Goal: Task Accomplishment & Management: Complete application form

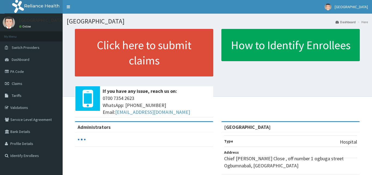
click at [17, 83] on span "Claims" at bounding box center [17, 83] width 11 height 5
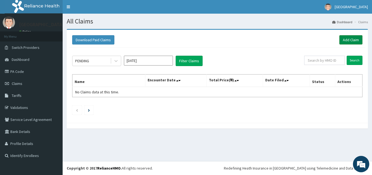
click at [348, 38] on link "Add Claim" at bounding box center [350, 39] width 23 height 9
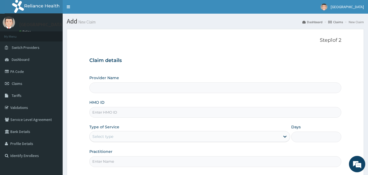
type input "[GEOGRAPHIC_DATA]"
click at [157, 113] on input "HMO ID" at bounding box center [215, 112] width 252 height 11
type input "a"
type input "AOM/10064/B"
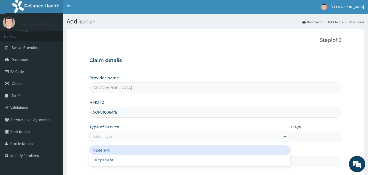
click at [247, 134] on div "Select type" at bounding box center [185, 136] width 190 height 9
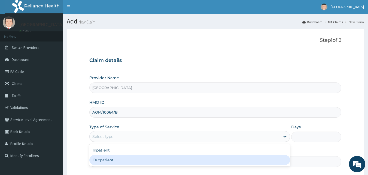
click at [218, 158] on div "Outpatient" at bounding box center [189, 160] width 201 height 10
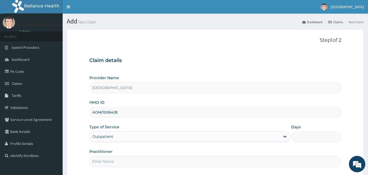
type input "1"
click at [202, 163] on input "Practitioner" at bounding box center [215, 161] width 252 height 11
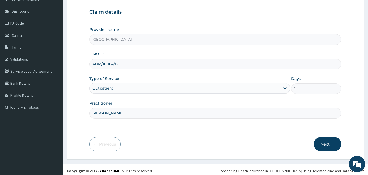
scroll to position [51, 0]
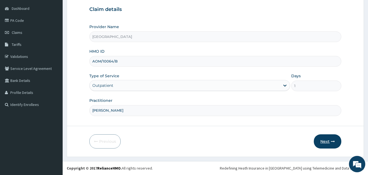
type input "DR KEN IZU"
click at [329, 137] on button "Next" at bounding box center [328, 141] width 28 height 14
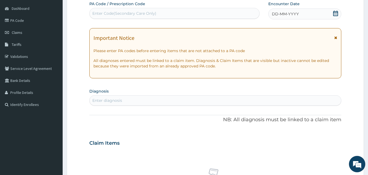
click at [337, 14] on icon at bounding box center [335, 13] width 5 height 5
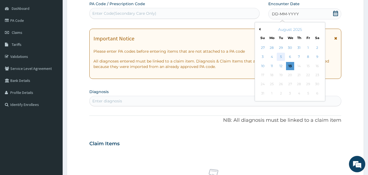
click at [281, 56] on div "5" at bounding box center [281, 57] width 8 height 8
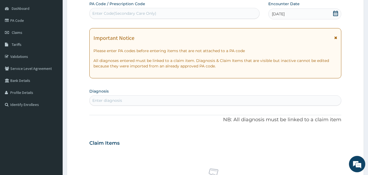
click at [132, 96] on div "Enter diagnosis" at bounding box center [216, 100] width 252 height 9
type input "MALARI"
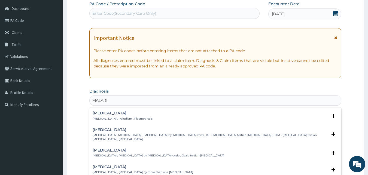
click at [116, 115] on div "Malaria Malaria , Paludism , Plasmodiosis" at bounding box center [123, 116] width 60 height 10
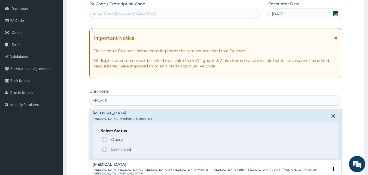
click at [104, 149] on icon "status option filled" at bounding box center [104, 149] width 7 height 7
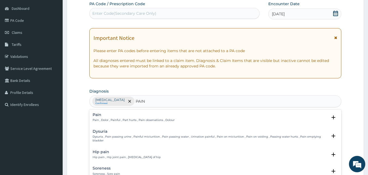
type input "PAIN"
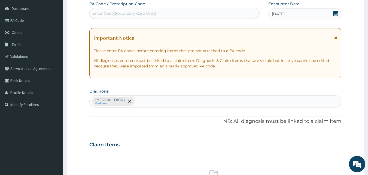
click at [111, 109] on div "PA Code / Prescription Code Enter Code(Secondary Care Only) Encounter Date 05-0…" at bounding box center [215, 142] width 252 height 283
click at [122, 102] on div "Malaria Confirmed" at bounding box center [216, 100] width 252 height 11
type input "PAIN"
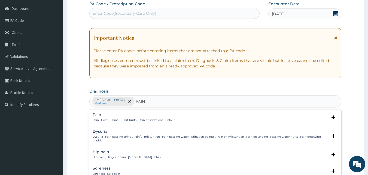
click at [111, 117] on div "Pain Pain , Dolor , Painful , Part hurts , Pain observations , Dolour" at bounding box center [134, 117] width 82 height 10
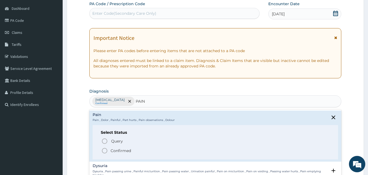
click at [104, 149] on icon "status option filled" at bounding box center [104, 150] width 7 height 7
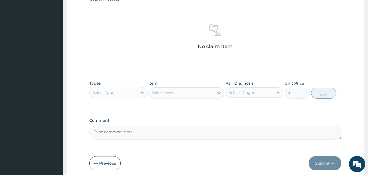
scroll to position [203, 0]
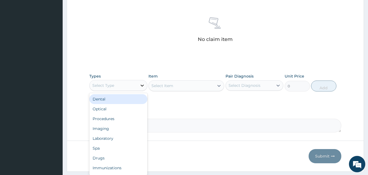
click at [141, 85] on icon at bounding box center [141, 85] width 5 height 5
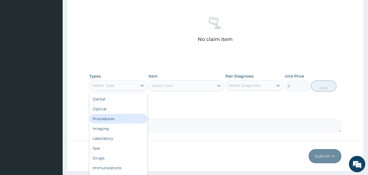
click at [124, 119] on div "Procedures" at bounding box center [118, 119] width 58 height 10
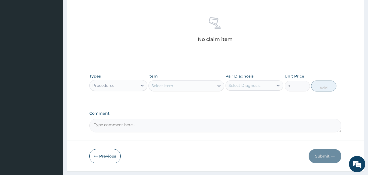
click at [218, 85] on icon at bounding box center [218, 85] width 5 height 5
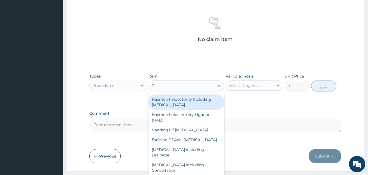
type input "GP"
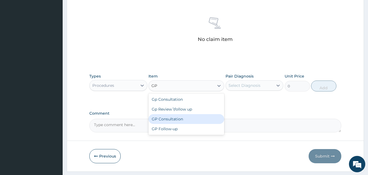
click at [188, 120] on div "GP Consultation" at bounding box center [186, 119] width 76 height 10
type input "3000"
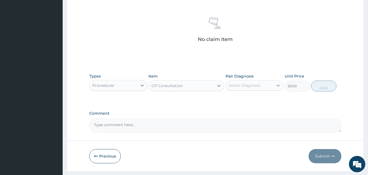
click at [277, 84] on icon at bounding box center [277, 85] width 5 height 5
click at [255, 100] on div "Malaria" at bounding box center [254, 99] width 58 height 11
checkbox input "true"
click at [329, 86] on button "Add" at bounding box center [323, 85] width 25 height 11
type input "0"
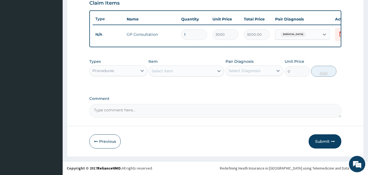
scroll to position [196, 0]
click at [143, 71] on icon at bounding box center [141, 70] width 5 height 5
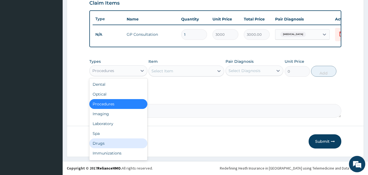
click at [109, 142] on div "Drugs" at bounding box center [118, 143] width 58 height 10
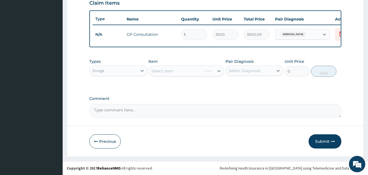
click at [219, 71] on div "Select Item" at bounding box center [186, 70] width 76 height 11
click at [218, 71] on icon at bounding box center [218, 71] width 3 height 2
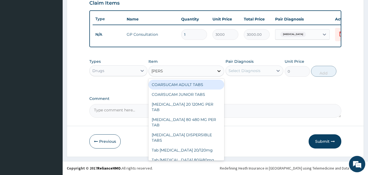
type input "COART"
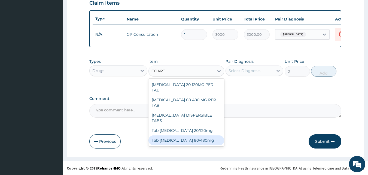
click at [190, 135] on div "Tab [MEDICAL_DATA] 80/480mg" at bounding box center [186, 140] width 76 height 10
type input "700"
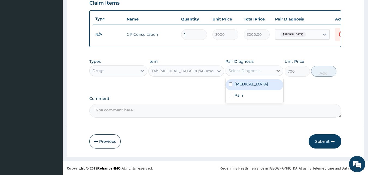
click at [277, 70] on icon at bounding box center [278, 71] width 3 height 2
click at [263, 83] on div "Malaria" at bounding box center [254, 84] width 58 height 11
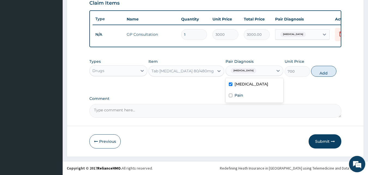
click at [263, 83] on div "Malaria" at bounding box center [254, 84] width 58 height 11
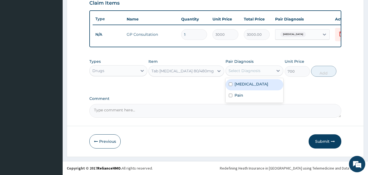
click at [264, 85] on div "Malaria" at bounding box center [254, 84] width 58 height 11
checkbox input "true"
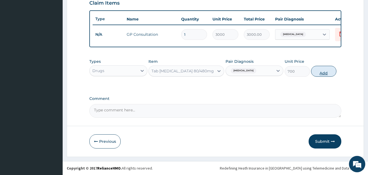
click at [317, 70] on button "Add" at bounding box center [323, 71] width 25 height 11
type input "0"
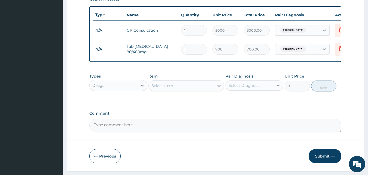
type input "0.00"
type input "6"
type input "4200.00"
type input "6"
click at [218, 88] on icon at bounding box center [218, 85] width 5 height 5
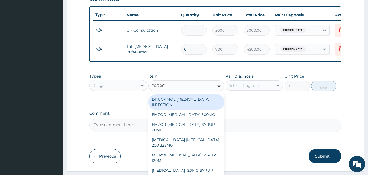
type input "PARACE"
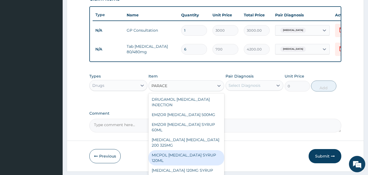
scroll to position [71, 0]
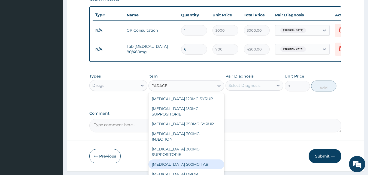
click at [203, 169] on div "PARACETAMOL 500MG TAB" at bounding box center [186, 164] width 76 height 10
type input "15"
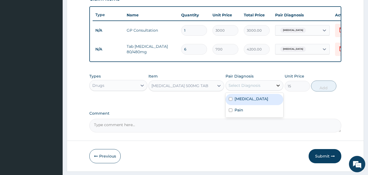
click at [279, 88] on icon at bounding box center [277, 85] width 5 height 5
click at [262, 103] on div "Malaria" at bounding box center [254, 99] width 58 height 11
checkbox input "true"
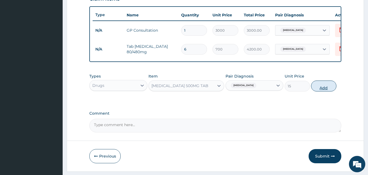
click at [320, 89] on button "Add" at bounding box center [323, 85] width 25 height 11
type input "0"
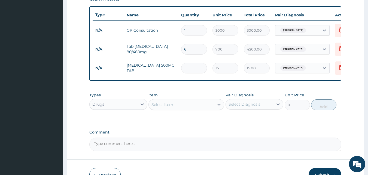
type input "18"
type input "270.00"
type input "18"
click at [216, 107] on icon at bounding box center [218, 104] width 5 height 5
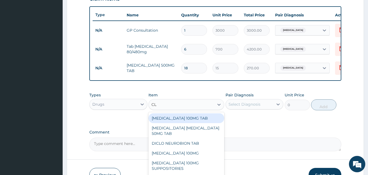
type input "CLO"
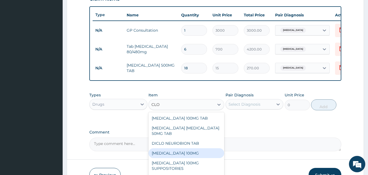
click at [187, 156] on div "[MEDICAL_DATA] 100MG" at bounding box center [186, 153] width 76 height 10
type input "30"
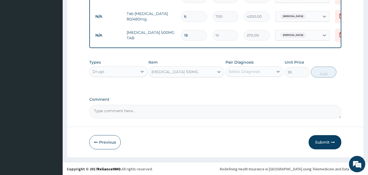
scroll to position [234, 0]
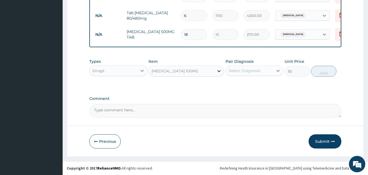
click at [219, 71] on icon at bounding box center [218, 71] width 3 height 2
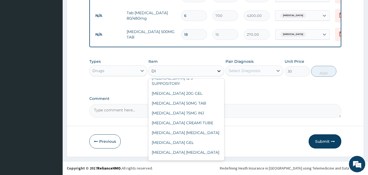
scroll to position [0, 0]
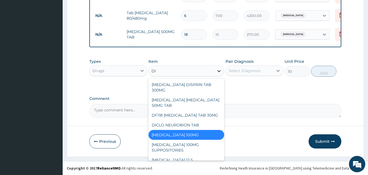
type input "DIC"
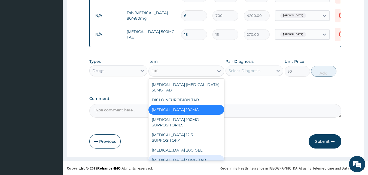
click at [196, 155] on div "[MEDICAL_DATA] 50MG TAB" at bounding box center [186, 160] width 76 height 10
type input "45"
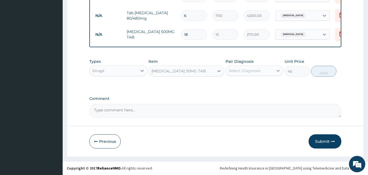
click at [278, 68] on icon at bounding box center [277, 70] width 5 height 5
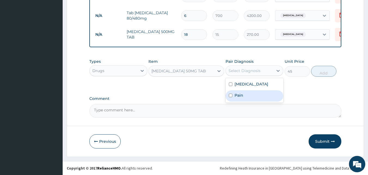
click at [258, 97] on div "Pain" at bounding box center [254, 95] width 58 height 11
checkbox input "true"
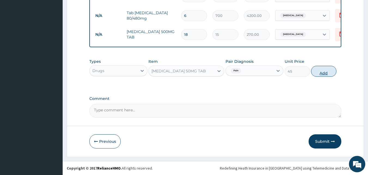
click at [318, 73] on button "Add" at bounding box center [323, 71] width 25 height 11
type input "0"
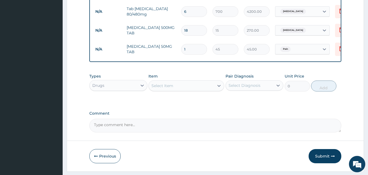
type input "0.00"
type input "1"
type input "45.00"
type input "10"
type input "450.00"
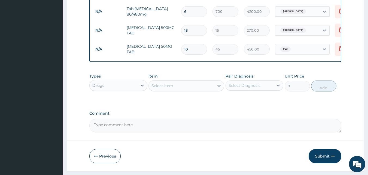
type input "10"
click at [189, 30] on input "18" at bounding box center [194, 30] width 26 height 11
type input "1"
type input "15.00"
type input "16"
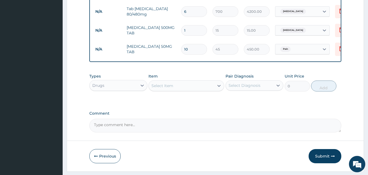
type input "240.00"
type input "16"
click at [219, 88] on icon at bounding box center [218, 85] width 5 height 5
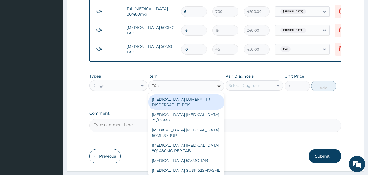
type input "FANS"
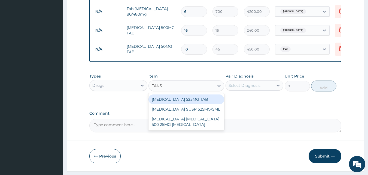
click at [186, 102] on div "[MEDICAL_DATA] 525MG TAB" at bounding box center [186, 99] width 76 height 10
type input "135"
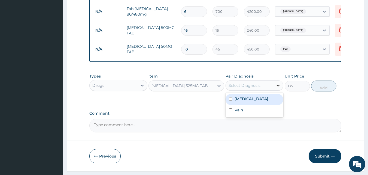
click at [277, 88] on icon at bounding box center [277, 85] width 5 height 5
click at [254, 103] on div "[MEDICAL_DATA]" at bounding box center [254, 99] width 58 height 11
checkbox input "true"
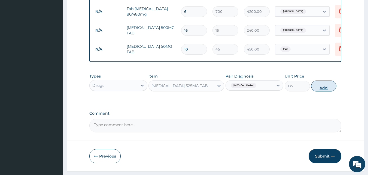
click at [319, 86] on button "Add" at bounding box center [323, 85] width 25 height 11
type input "0"
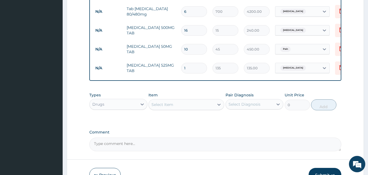
type input "0.00"
type input "3"
type input "405.00"
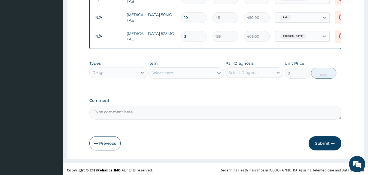
scroll to position [267, 0]
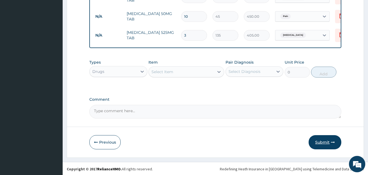
type input "3"
click at [329, 147] on button "Submit" at bounding box center [325, 142] width 33 height 14
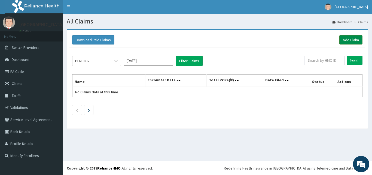
click at [356, 39] on link "Add Claim" at bounding box center [350, 39] width 23 height 9
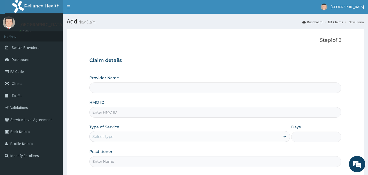
type input "[GEOGRAPHIC_DATA]"
click at [26, 67] on link "PA Code" at bounding box center [31, 71] width 63 height 12
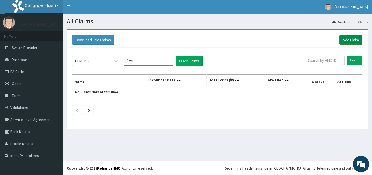
click at [343, 39] on link "Add Claim" at bounding box center [350, 39] width 23 height 9
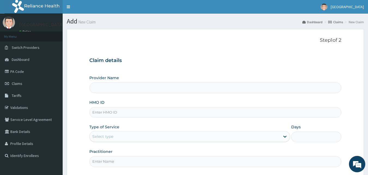
type input "[GEOGRAPHIC_DATA]"
click at [160, 109] on input "HMO ID" at bounding box center [215, 112] width 252 height 11
type input "dch/10111/a"
click at [274, 135] on div "Select type" at bounding box center [185, 136] width 190 height 9
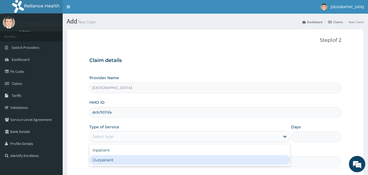
click at [228, 163] on div "Outpatient" at bounding box center [189, 160] width 201 height 10
type input "1"
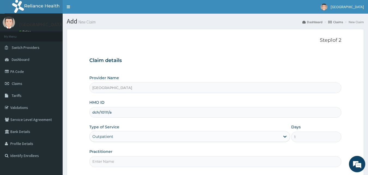
click at [214, 167] on div "Step 1 of 2 Claim details Provider Name Marina Hospital HMO ID dch/10111/a Type…" at bounding box center [215, 102] width 252 height 131
click at [212, 162] on input "Practitioner" at bounding box center [215, 161] width 252 height 11
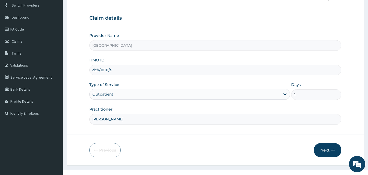
scroll to position [51, 0]
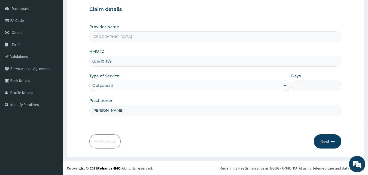
type input "DR KEN IZU"
click at [331, 140] on icon "button" at bounding box center [333, 141] width 4 height 4
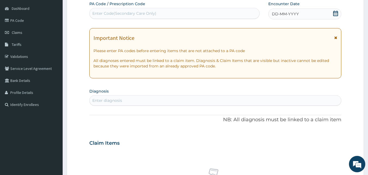
click at [180, 8] on div "Enter Code(Secondary Care Only)" at bounding box center [174, 13] width 170 height 11
paste input "PA/B0BF1F"
type input "PA/B0BF1F"
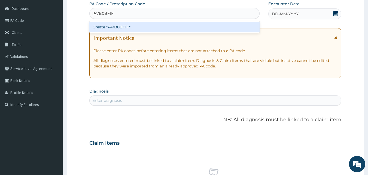
click at [159, 24] on div "Create "PA/B0BF1F"" at bounding box center [174, 27] width 170 height 10
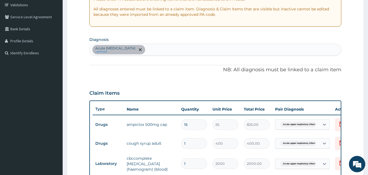
scroll to position [102, 0]
click at [175, 49] on div "Acute upper respiratory infection confirmed" at bounding box center [216, 49] width 252 height 11
type input "MALAR"
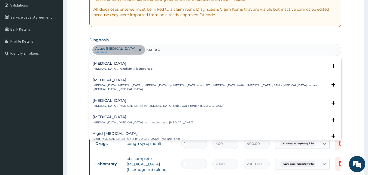
click at [139, 64] on div "Malaria Malaria , Paludism , Plasmodiosis" at bounding box center [216, 66] width 246 height 10
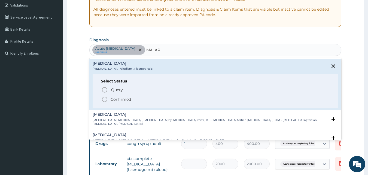
click at [103, 100] on icon "status option filled" at bounding box center [104, 99] width 7 height 7
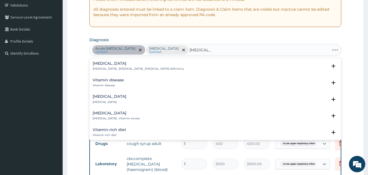
type input "VITAMIN DE"
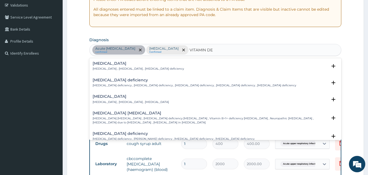
click at [117, 94] on h4 "Vitamin deficiency" at bounding box center [131, 96] width 76 height 4
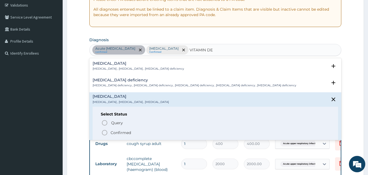
click at [104, 132] on icon "status option filled" at bounding box center [104, 132] width 7 height 7
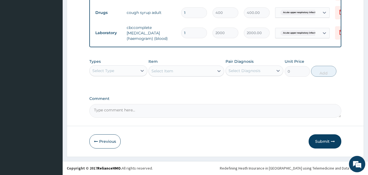
scroll to position [237, 0]
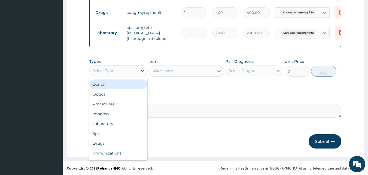
click at [141, 71] on icon at bounding box center [141, 70] width 5 height 5
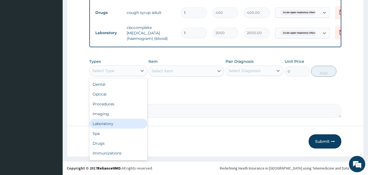
click at [115, 121] on div "Laboratory" at bounding box center [118, 123] width 58 height 10
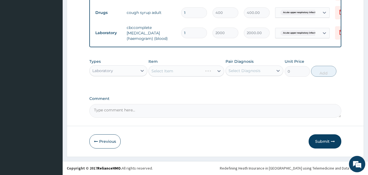
click at [219, 70] on div "Select Item" at bounding box center [186, 70] width 76 height 11
click at [218, 70] on icon at bounding box center [218, 70] width 5 height 5
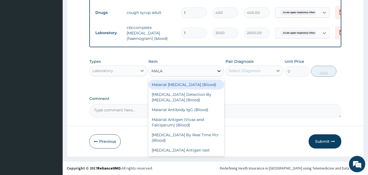
type input "MALAR"
click at [195, 82] on div "Malarial [MEDICAL_DATA] (Blood)" at bounding box center [186, 85] width 76 height 10
type input "1100"
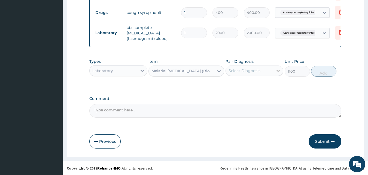
click at [277, 70] on icon at bounding box center [278, 71] width 3 height 2
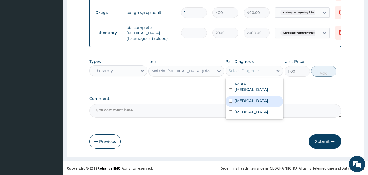
click at [239, 101] on label "Malaria" at bounding box center [251, 100] width 34 height 5
checkbox input "true"
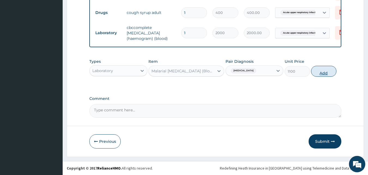
click at [326, 70] on button "Add" at bounding box center [323, 71] width 25 height 11
type input "0"
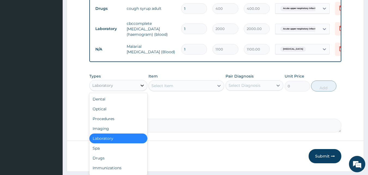
click at [141, 88] on icon at bounding box center [141, 85] width 5 height 5
click at [118, 163] on div "Drugs" at bounding box center [118, 158] width 58 height 10
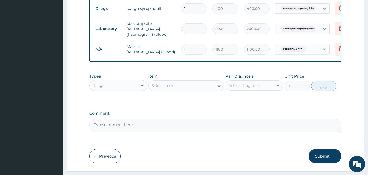
click at [218, 87] on icon at bounding box center [218, 86] width 3 height 2
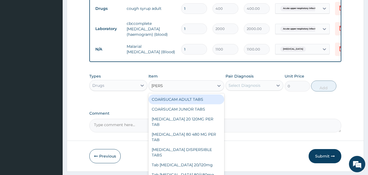
type input "COART"
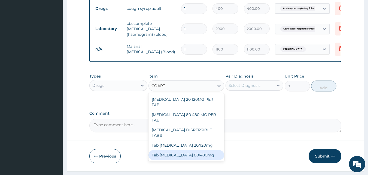
click at [196, 150] on div "Tab Coartem 80/480mg" at bounding box center [186, 155] width 76 height 10
type input "700"
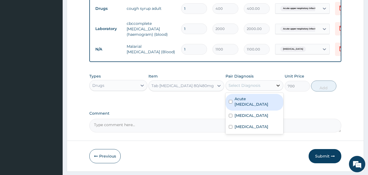
click at [277, 87] on icon at bounding box center [277, 85] width 5 height 5
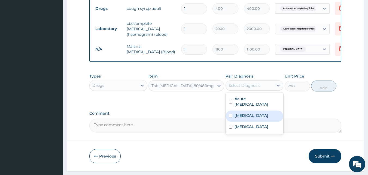
click at [247, 118] on label "Malaria" at bounding box center [251, 114] width 34 height 5
checkbox input "true"
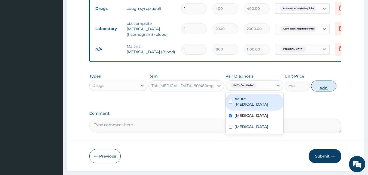
click at [328, 88] on button "Add" at bounding box center [323, 85] width 25 height 11
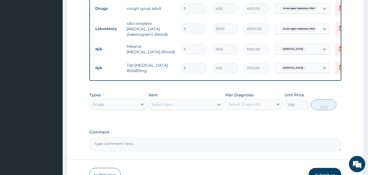
type input "0"
type input "0.00"
type input "6"
type input "4200.00"
type input "6"
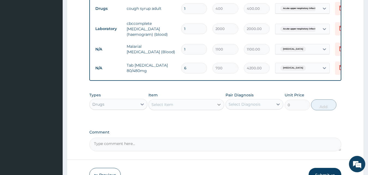
click at [218, 107] on icon at bounding box center [218, 104] width 5 height 5
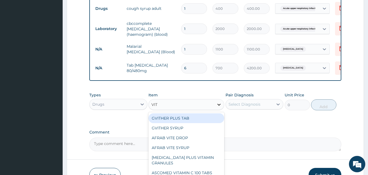
type input "VIT C"
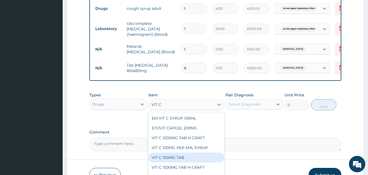
click at [190, 161] on div "VIT C 100MG TAB" at bounding box center [186, 157] width 76 height 10
type input "13.5"
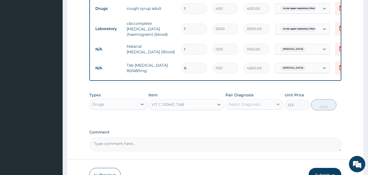
click at [276, 106] on icon at bounding box center [277, 103] width 5 height 5
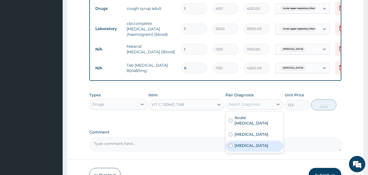
click at [243, 148] on label "[MEDICAL_DATA]" at bounding box center [251, 144] width 34 height 5
checkbox input "true"
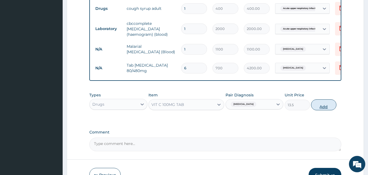
click at [318, 108] on button "Add" at bounding box center [323, 104] width 25 height 11
type input "0"
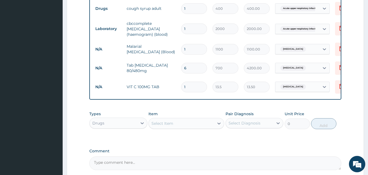
type input "15"
type input "202.50"
type input "15"
click at [218, 124] on icon at bounding box center [218, 123] width 3 height 2
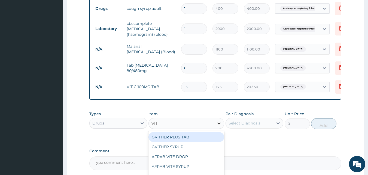
type input "VIT B"
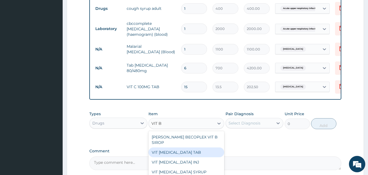
click at [182, 154] on div "VIT [MEDICAL_DATA] TAB" at bounding box center [186, 152] width 76 height 10
type input "27"
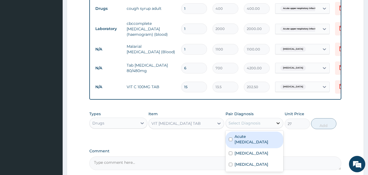
click at [278, 125] on icon at bounding box center [277, 122] width 5 height 5
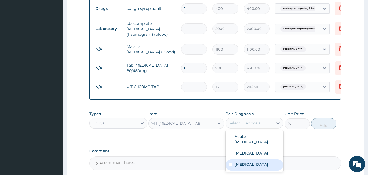
click at [232, 166] on input "checkbox" at bounding box center [231, 164] width 4 height 4
checkbox input "true"
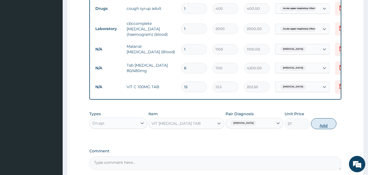
click at [325, 124] on button "Add" at bounding box center [323, 123] width 25 height 11
type input "0"
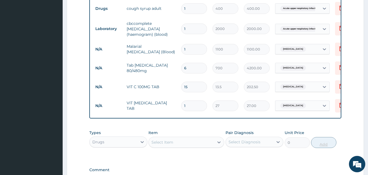
type input "0.00"
type input "2"
type input "54.00"
type input "20"
type input "540.00"
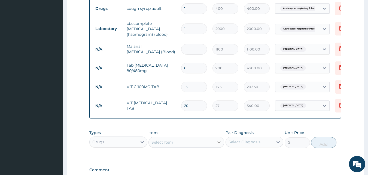
type input "20"
click at [219, 143] on icon at bounding box center [218, 142] width 3 height 2
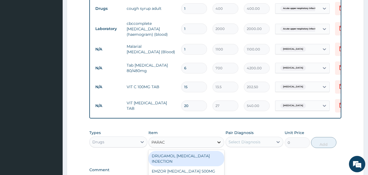
type input "PARACE"
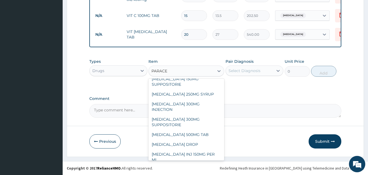
scroll to position [87, 0]
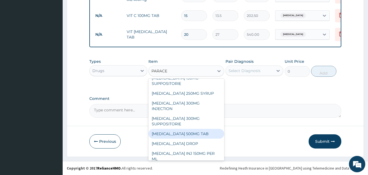
click at [195, 134] on div "[MEDICAL_DATA] 500MG TAB" at bounding box center [186, 134] width 76 height 10
type input "15"
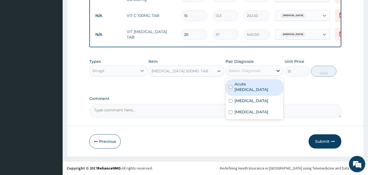
click at [276, 71] on icon at bounding box center [277, 70] width 5 height 5
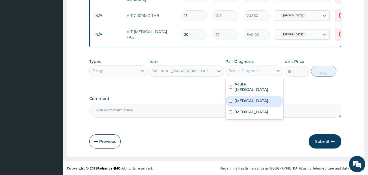
click at [242, 101] on label "[MEDICAL_DATA]" at bounding box center [251, 100] width 34 height 5
checkbox input "true"
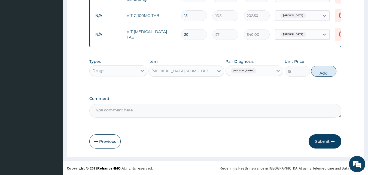
click at [318, 70] on button "Add" at bounding box center [323, 71] width 25 height 11
type input "0"
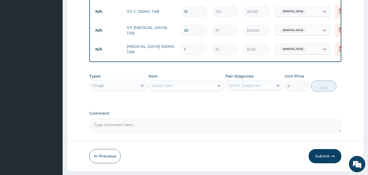
type input "18"
type input "270.00"
type input "18"
click at [142, 88] on icon at bounding box center [141, 85] width 5 height 5
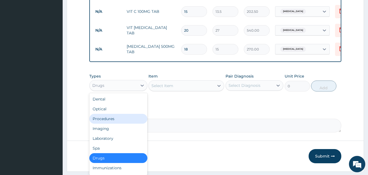
click at [112, 122] on div "Procedures" at bounding box center [118, 119] width 58 height 10
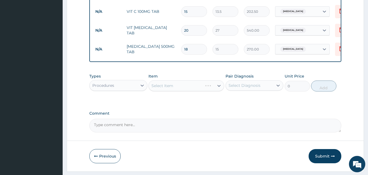
click at [220, 90] on div "Select Item" at bounding box center [186, 85] width 76 height 11
click at [219, 88] on icon at bounding box center [218, 85] width 5 height 5
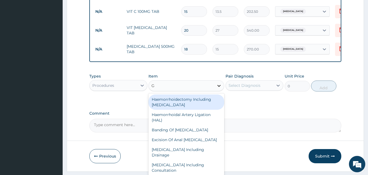
type input "GP"
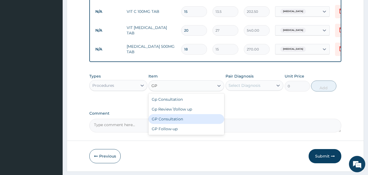
click at [189, 121] on div "GP Consultation" at bounding box center [186, 119] width 76 height 10
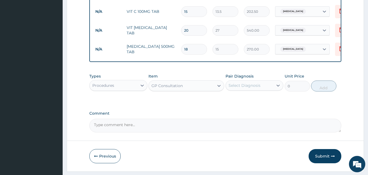
type input "3000"
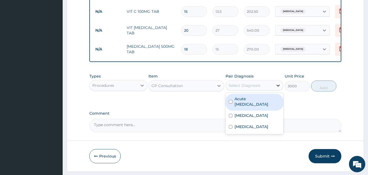
click at [278, 87] on icon at bounding box center [277, 85] width 5 height 5
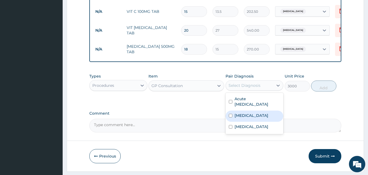
click at [254, 117] on div "Malaria" at bounding box center [254, 115] width 58 height 11
checkbox input "true"
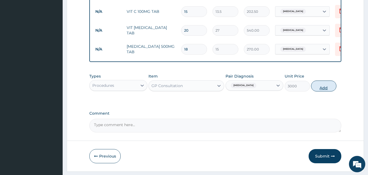
click at [320, 85] on button "Add" at bounding box center [323, 85] width 25 height 11
type input "0"
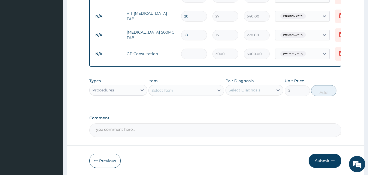
scroll to position [350, 0]
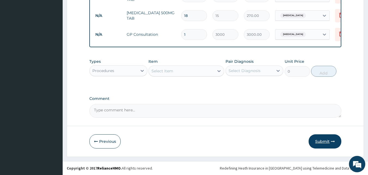
click at [327, 137] on button "Submit" at bounding box center [325, 141] width 33 height 14
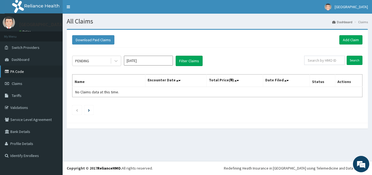
click at [26, 71] on link "PA Code" at bounding box center [31, 71] width 63 height 12
click at [348, 36] on link "Add Claim" at bounding box center [350, 39] width 23 height 9
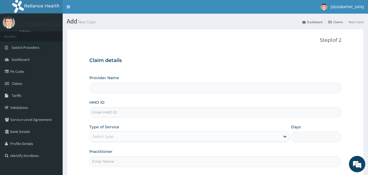
type input "[GEOGRAPHIC_DATA]"
click at [194, 112] on input "HMO ID" at bounding box center [215, 112] width 252 height 11
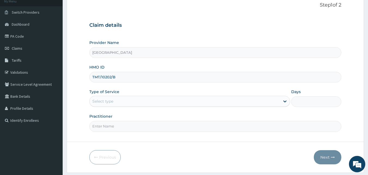
scroll to position [51, 0]
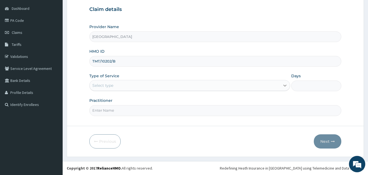
type input "TMT/10202/B"
click at [286, 84] on icon at bounding box center [284, 85] width 5 height 5
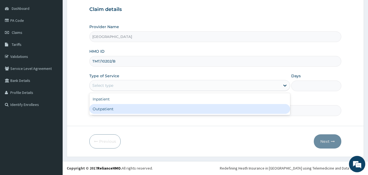
click at [274, 107] on div "Outpatient" at bounding box center [189, 109] width 201 height 10
type input "1"
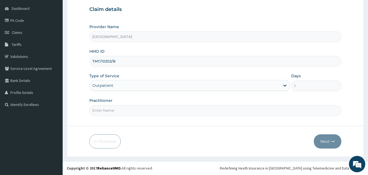
click at [210, 110] on input "Practitioner" at bounding box center [215, 110] width 252 height 11
type input "[PERSON_NAME]"
click at [327, 137] on button "Next" at bounding box center [328, 141] width 28 height 14
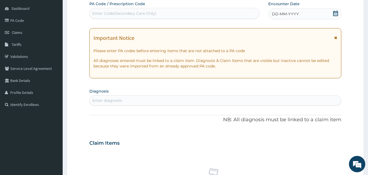
click at [154, 101] on div "Enter diagnosis" at bounding box center [216, 100] width 252 height 9
type input "MALAR"
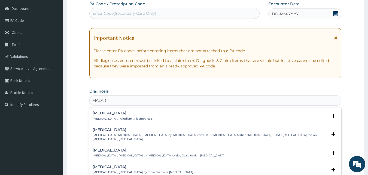
click at [120, 118] on p "Malaria , Paludism , Plasmodiosis" at bounding box center [123, 119] width 60 height 4
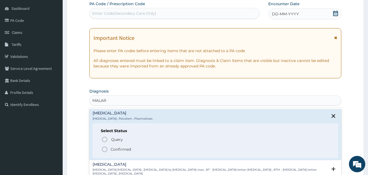
click at [106, 147] on icon "status option filled" at bounding box center [104, 149] width 7 height 7
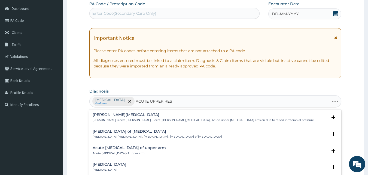
type input "ACUTE UPPER RESP"
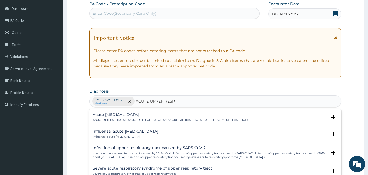
click at [123, 112] on h4 "Acute upper respiratory infection" at bounding box center [171, 114] width 157 height 4
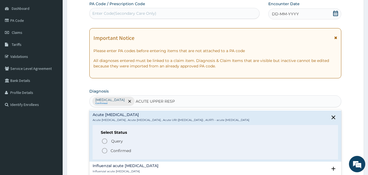
click at [104, 149] on icon "status option filled" at bounding box center [104, 150] width 7 height 7
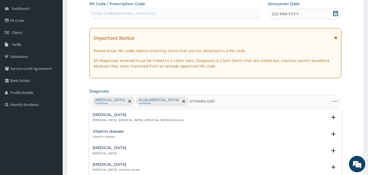
type input "VITAMIN DEFI"
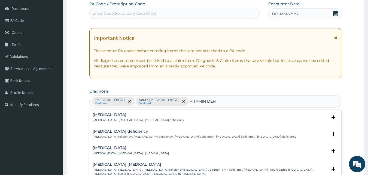
click at [120, 149] on h4 "Vitamin deficiency" at bounding box center [131, 147] width 76 height 4
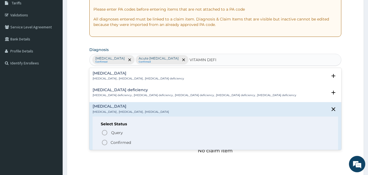
scroll to position [105, 0]
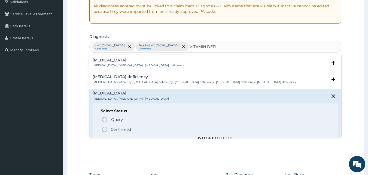
click at [105, 127] on icon "status option filled" at bounding box center [104, 129] width 7 height 7
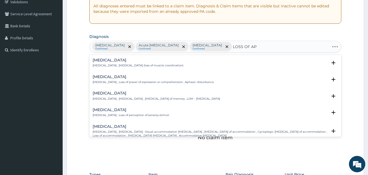
type input "LOSS OF APP"
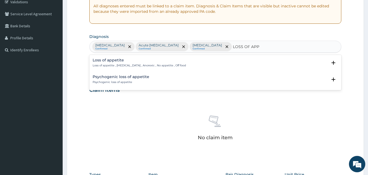
click at [176, 58] on div "Loss of appetite Loss of appetite , Anorexia , Anorexic , No appetite , Off foo…" at bounding box center [215, 64] width 252 height 17
click at [157, 60] on h4 "Loss of appetite" at bounding box center [139, 60] width 93 height 4
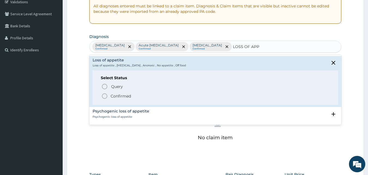
click at [104, 94] on circle "status option filled" at bounding box center [104, 95] width 5 height 5
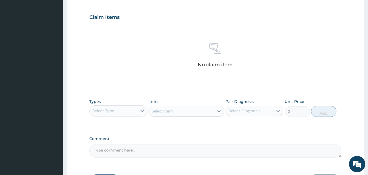
scroll to position [193, 0]
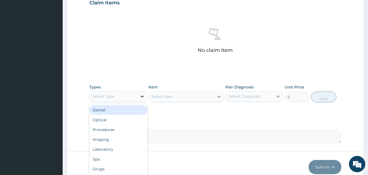
click at [140, 96] on icon at bounding box center [141, 95] width 5 height 5
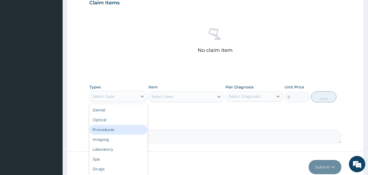
click at [110, 127] on div "Procedures" at bounding box center [118, 129] width 58 height 10
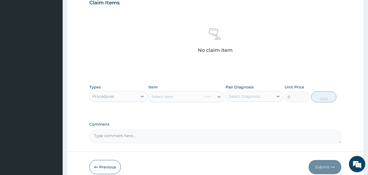
click at [219, 95] on div "Select Item" at bounding box center [186, 96] width 76 height 11
click at [217, 96] on icon at bounding box center [218, 96] width 5 height 5
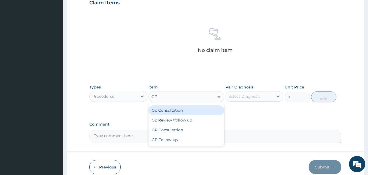
type input "GP"
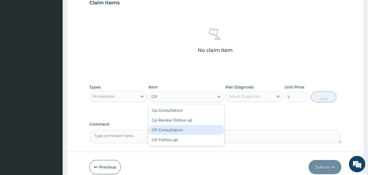
click at [178, 128] on div "GP Consultation" at bounding box center [186, 130] width 76 height 10
type input "3000"
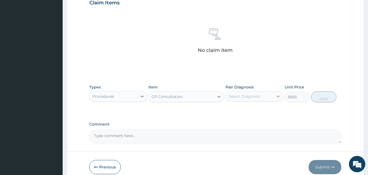
click at [279, 97] on icon at bounding box center [277, 95] width 5 height 5
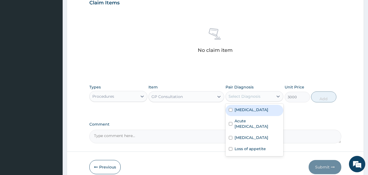
click at [241, 109] on label "Malaria" at bounding box center [251, 109] width 34 height 5
checkbox input "true"
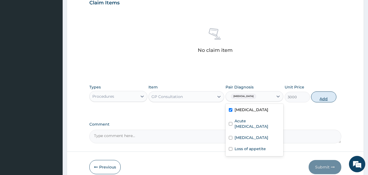
click at [326, 98] on button "Add" at bounding box center [323, 96] width 25 height 11
type input "0"
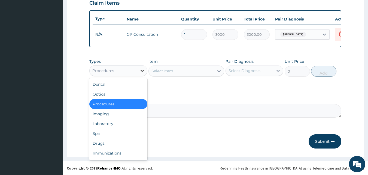
click at [141, 72] on icon at bounding box center [141, 70] width 5 height 5
click at [113, 127] on div "Laboratory" at bounding box center [118, 123] width 58 height 10
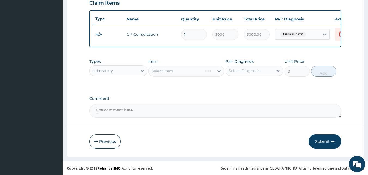
click at [219, 74] on div "Select Item" at bounding box center [186, 70] width 76 height 11
click at [217, 74] on icon at bounding box center [218, 70] width 5 height 5
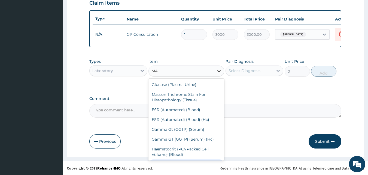
type input "M"
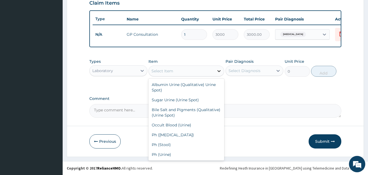
type input "A"
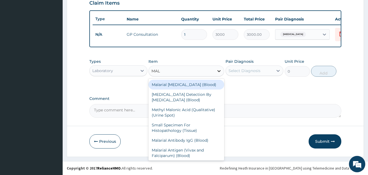
type input "MALA"
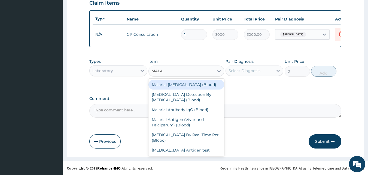
click at [204, 87] on div "Malarial Parasite (Blood)" at bounding box center [186, 85] width 76 height 10
type input "1100"
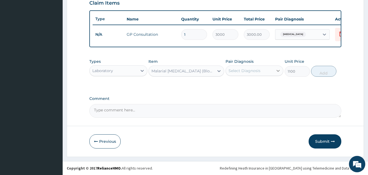
click at [276, 72] on icon at bounding box center [277, 70] width 5 height 5
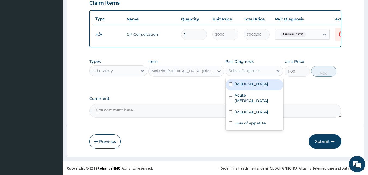
click at [252, 88] on div "Malaria" at bounding box center [254, 84] width 58 height 11
checkbox input "true"
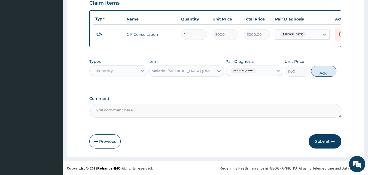
click at [328, 74] on button "Add" at bounding box center [323, 71] width 25 height 11
type input "0"
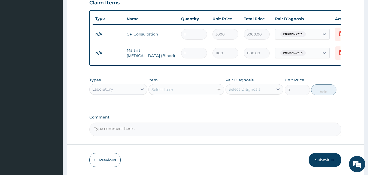
click at [220, 91] on icon at bounding box center [218, 89] width 5 height 5
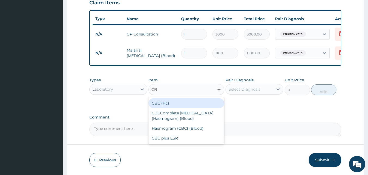
type input "CBC"
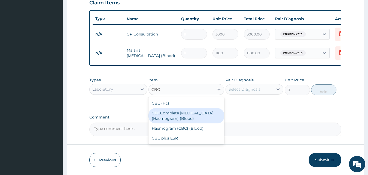
click at [190, 117] on div "CBCComplete Blood Count (Haemogram) (Blood)" at bounding box center [186, 115] width 76 height 15
type input "2000"
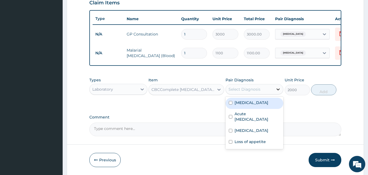
click at [277, 92] on icon at bounding box center [277, 88] width 5 height 5
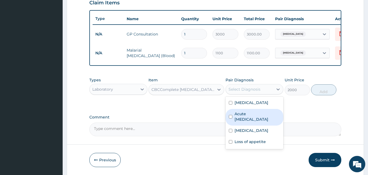
click at [251, 122] on label "Acute upper respiratory infection" at bounding box center [257, 116] width 46 height 11
checkbox input "true"
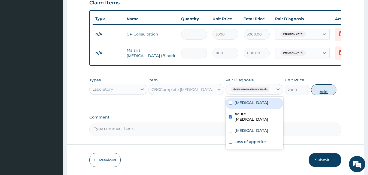
click at [320, 91] on button "Add" at bounding box center [323, 89] width 25 height 11
type input "0"
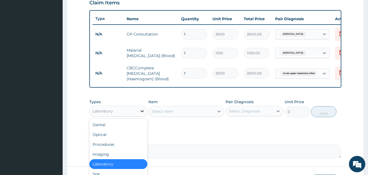
click at [141, 113] on icon at bounding box center [141, 110] width 5 height 5
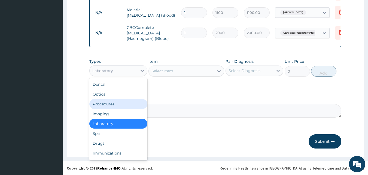
scroll to position [237, 0]
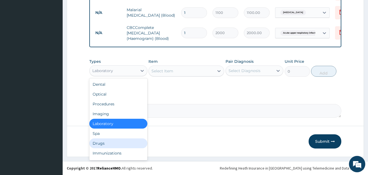
click at [104, 143] on div "Drugs" at bounding box center [118, 143] width 58 height 10
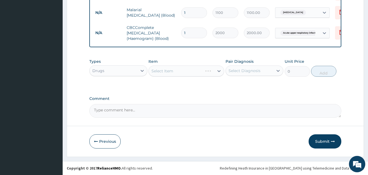
click at [218, 70] on div "Select Item" at bounding box center [186, 70] width 76 height 11
click at [217, 71] on icon at bounding box center [218, 70] width 5 height 5
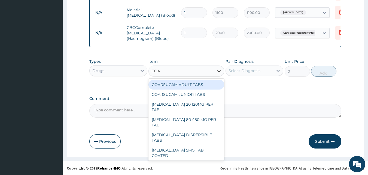
type input "COAR"
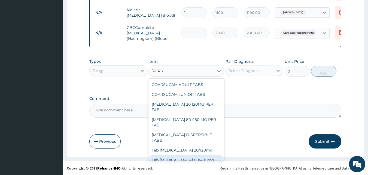
click at [195, 155] on div "Tab Coartem 80/480mg" at bounding box center [186, 160] width 76 height 10
type input "700"
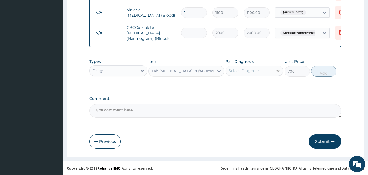
click at [278, 71] on icon at bounding box center [278, 71] width 3 height 2
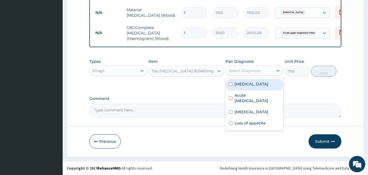
click at [250, 85] on div "Malaria" at bounding box center [254, 84] width 58 height 11
checkbox input "true"
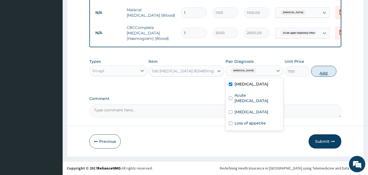
click at [319, 72] on button "Add" at bounding box center [323, 71] width 25 height 11
type input "0"
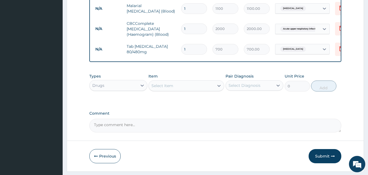
type input "0.00"
type input "6"
type input "4200.00"
type input "6"
click at [218, 87] on icon at bounding box center [218, 86] width 3 height 2
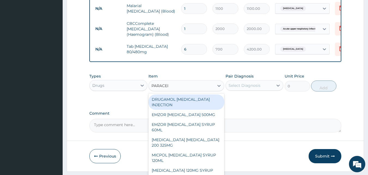
type input "PARACE"
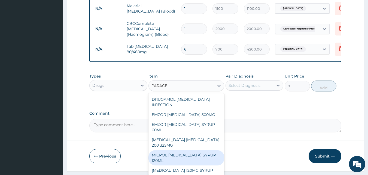
scroll to position [71, 0]
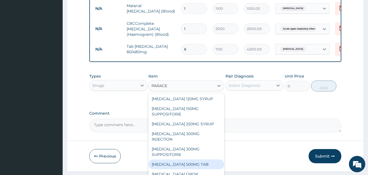
click at [197, 165] on div "PARACETAMOL 500MG TAB" at bounding box center [186, 164] width 76 height 10
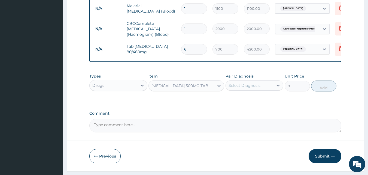
type input "15"
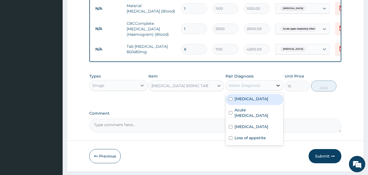
click at [278, 88] on icon at bounding box center [277, 85] width 5 height 5
click at [252, 102] on div "Malaria" at bounding box center [254, 99] width 58 height 11
checkbox input "true"
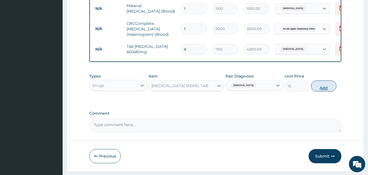
click at [322, 90] on button "Add" at bounding box center [323, 85] width 25 height 11
type input "0"
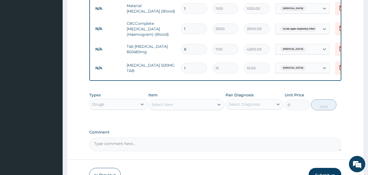
type input "18"
type input "270.00"
type input "18"
click at [220, 105] on icon at bounding box center [218, 104] width 3 height 2
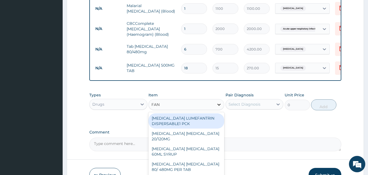
type input "FANS"
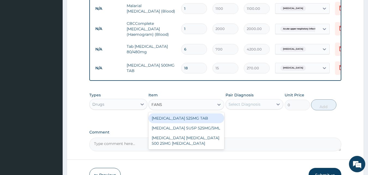
click at [177, 123] on div "FANSIDAR 525MG TAB" at bounding box center [186, 118] width 76 height 10
type input "135"
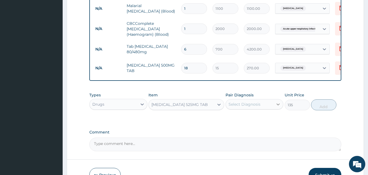
click at [278, 105] on icon at bounding box center [277, 103] width 5 height 5
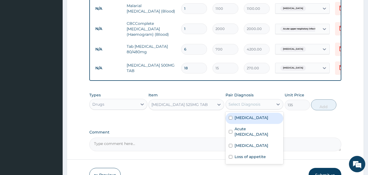
click at [250, 121] on div "Malaria" at bounding box center [254, 117] width 58 height 11
checkbox input "true"
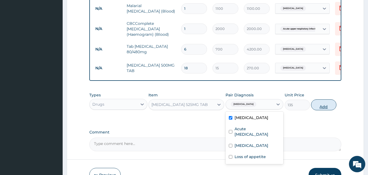
click at [318, 107] on button "Add" at bounding box center [323, 104] width 25 height 11
type input "0"
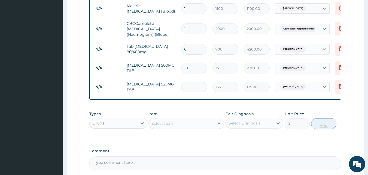
type input "0.00"
type input "3"
type input "405.00"
type input "3"
click at [220, 124] on icon at bounding box center [218, 123] width 3 height 2
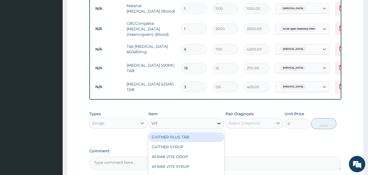
type input "VIT B"
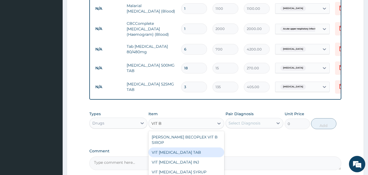
click at [190, 153] on div "VIT B COMPLEX TAB" at bounding box center [186, 152] width 76 height 10
type input "27"
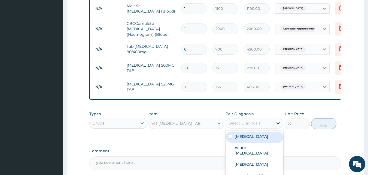
click at [280, 124] on icon at bounding box center [278, 123] width 3 height 2
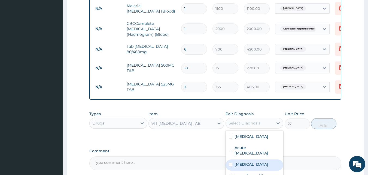
click at [242, 167] on label "Vitamin deficiency" at bounding box center [251, 163] width 34 height 5
checkbox input "true"
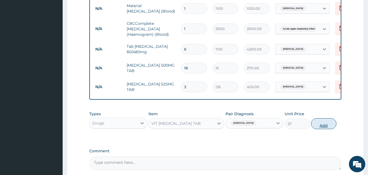
click at [324, 127] on button "Add" at bounding box center [323, 123] width 25 height 11
type input "0"
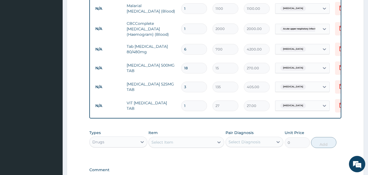
type input "0.00"
type input "2"
type input "54.00"
type input "20"
type input "540.00"
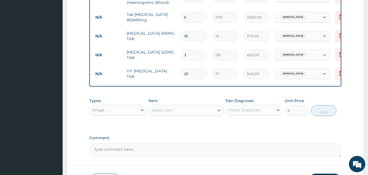
scroll to position [270, 0]
type input "20"
click at [219, 110] on icon at bounding box center [218, 109] width 3 height 2
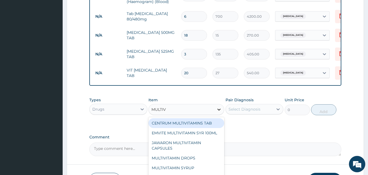
type input "MULTIVI"
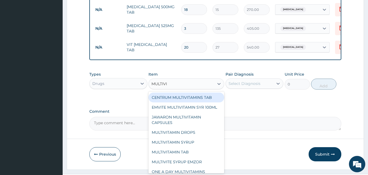
scroll to position [312, 0]
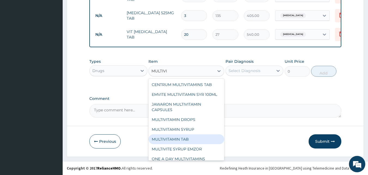
click at [178, 141] on div "MULTIVITAMIN TAB" at bounding box center [186, 139] width 76 height 10
type input "40.5"
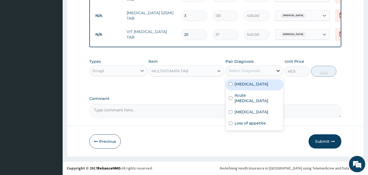
click at [278, 69] on icon at bounding box center [277, 70] width 5 height 5
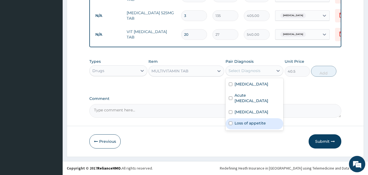
click at [253, 124] on label "Loss of appetite" at bounding box center [249, 122] width 31 height 5
checkbox input "true"
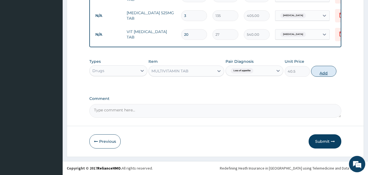
click at [322, 72] on button "Add" at bounding box center [323, 71] width 25 height 11
type input "0"
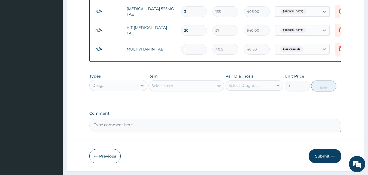
type input "18"
type input "729.00"
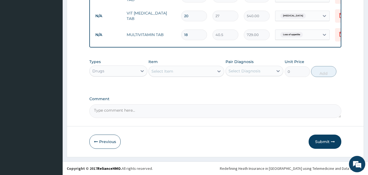
scroll to position [331, 0]
type input "18"
click at [329, 138] on button "Submit" at bounding box center [325, 141] width 33 height 14
click at [320, 139] on button "Submit" at bounding box center [325, 141] width 33 height 14
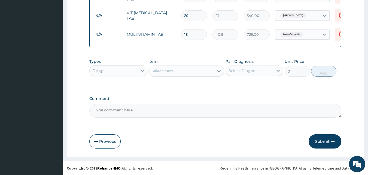
click at [325, 138] on button "Submit" at bounding box center [325, 141] width 33 height 14
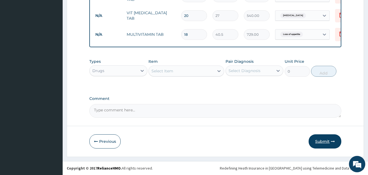
click at [325, 137] on button "Submit" at bounding box center [325, 141] width 33 height 14
click at [321, 139] on button "Submit" at bounding box center [325, 141] width 33 height 14
drag, startPoint x: 321, startPoint y: 139, endPoint x: 209, endPoint y: 91, distance: 121.4
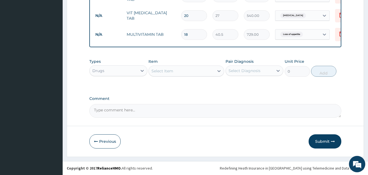
drag, startPoint x: 325, startPoint y: 143, endPoint x: 323, endPoint y: 129, distance: 14.0
click at [325, 135] on button "Submit" at bounding box center [325, 141] width 33 height 14
click at [325, 140] on button "Submit" at bounding box center [325, 141] width 33 height 14
click at [325, 139] on button "Submit" at bounding box center [325, 141] width 33 height 14
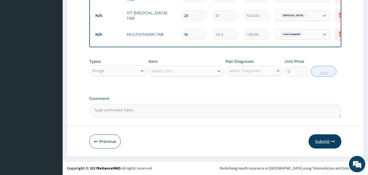
click at [325, 139] on button "Submit" at bounding box center [325, 141] width 33 height 14
drag, startPoint x: 325, startPoint y: 139, endPoint x: 329, endPoint y: 144, distance: 6.4
click at [329, 144] on button "Submit" at bounding box center [325, 141] width 33 height 14
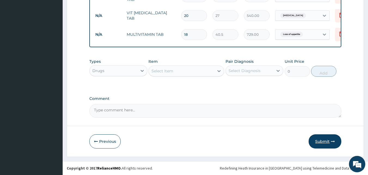
click at [322, 138] on button "Submit" at bounding box center [325, 141] width 33 height 14
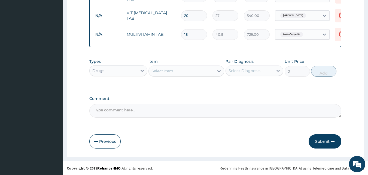
click at [322, 138] on button "Submit" at bounding box center [325, 141] width 33 height 14
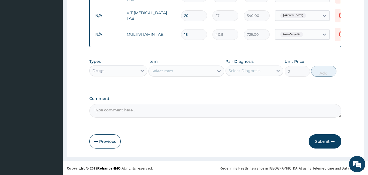
click at [323, 138] on button "Submit" at bounding box center [325, 141] width 33 height 14
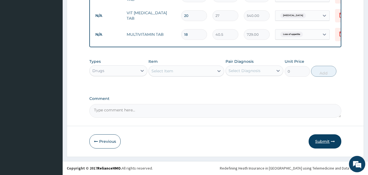
click at [323, 138] on button "Submit" at bounding box center [325, 141] width 33 height 14
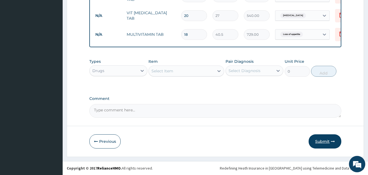
click at [323, 138] on button "Submit" at bounding box center [325, 141] width 33 height 14
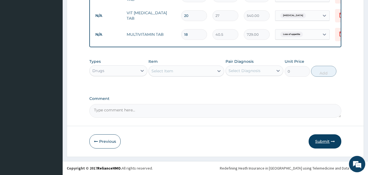
click at [323, 138] on button "Submit" at bounding box center [325, 141] width 33 height 14
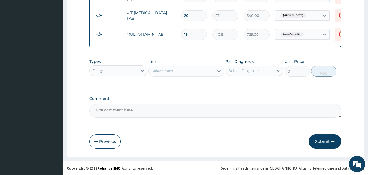
click at [323, 138] on button "Submit" at bounding box center [325, 141] width 33 height 14
click at [333, 142] on icon "button" at bounding box center [333, 141] width 4 height 4
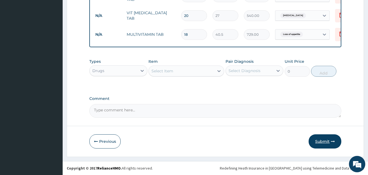
click at [333, 142] on icon "button" at bounding box center [333, 141] width 4 height 4
click at [321, 139] on button "Submit" at bounding box center [325, 141] width 33 height 14
click at [322, 136] on button "Submit" at bounding box center [325, 141] width 33 height 14
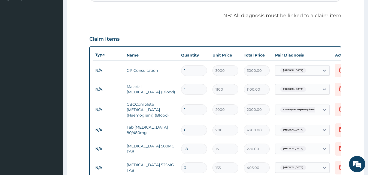
scroll to position [4, 0]
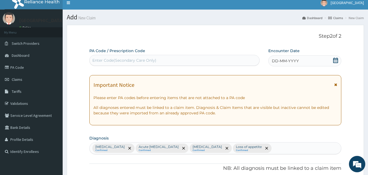
click at [284, 57] on div "DD-MM-YYYY" at bounding box center [304, 60] width 73 height 11
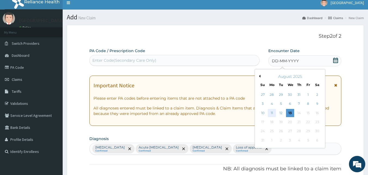
click at [272, 114] on div "11" at bounding box center [272, 113] width 8 height 8
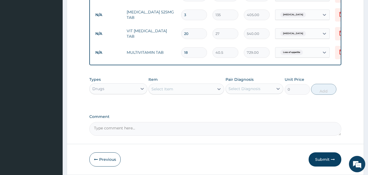
scroll to position [331, 0]
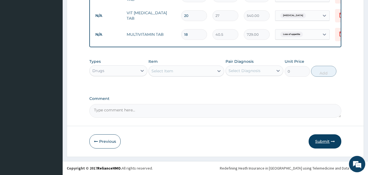
click at [321, 141] on button "Submit" at bounding box center [325, 141] width 33 height 14
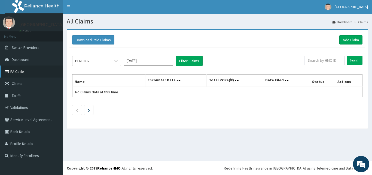
click at [35, 66] on link "PA Code" at bounding box center [31, 71] width 63 height 12
click at [350, 38] on link "Add Claim" at bounding box center [350, 39] width 23 height 9
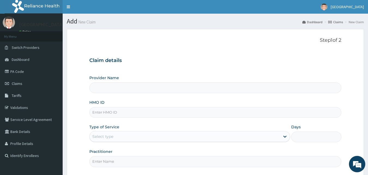
type input "[GEOGRAPHIC_DATA]"
click at [184, 107] on input "HMO ID" at bounding box center [215, 112] width 252 height 11
type input "DCH/10028/A"
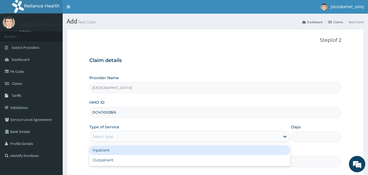
click at [139, 134] on div "Select type" at bounding box center [185, 136] width 190 height 9
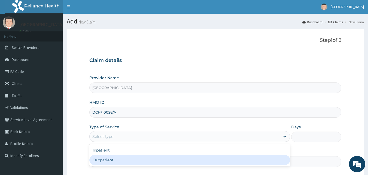
click at [144, 164] on div "Outpatient" at bounding box center [189, 160] width 201 height 10
type input "1"
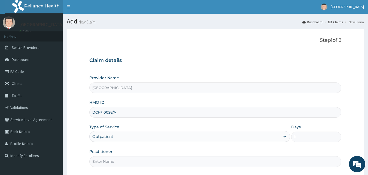
click at [213, 160] on input "Practitioner" at bounding box center [215, 161] width 252 height 11
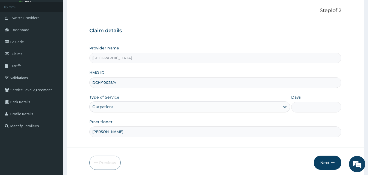
scroll to position [51, 0]
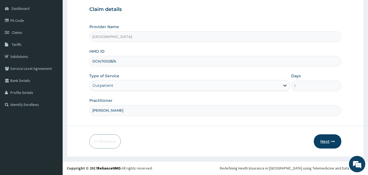
type input "[PERSON_NAME]"
click at [320, 139] on button "Next" at bounding box center [328, 141] width 28 height 14
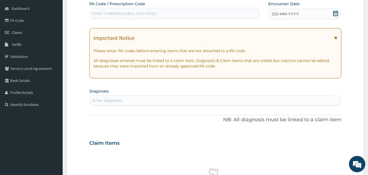
click at [227, 14] on div "Enter Code(Secondary Care Only)" at bounding box center [175, 13] width 170 height 9
paste input "PA/8B6C24"
type input "PA/8B6C24"
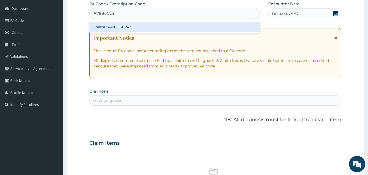
click at [196, 29] on div "Create "PA/8B6C24"" at bounding box center [174, 27] width 170 height 10
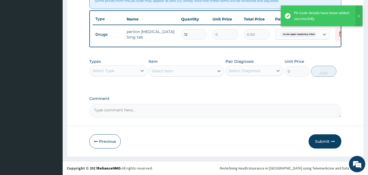
scroll to position [221, 0]
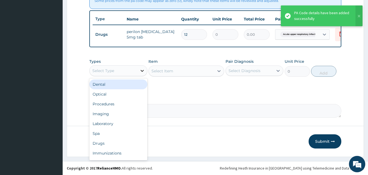
click at [140, 68] on icon at bounding box center [141, 70] width 5 height 5
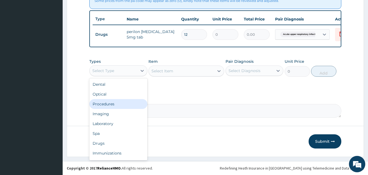
drag, startPoint x: 122, startPoint y: 105, endPoint x: 144, endPoint y: 99, distance: 22.1
click at [123, 105] on div "Procedures" at bounding box center [118, 104] width 58 height 10
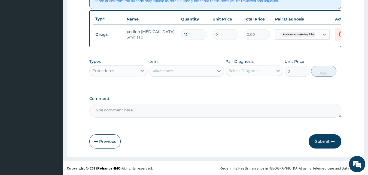
click at [219, 70] on icon at bounding box center [218, 70] width 5 height 5
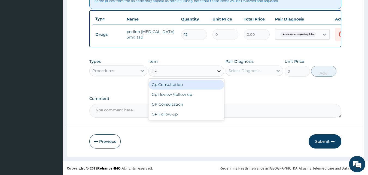
type input "GP"
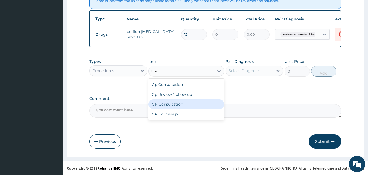
click at [186, 102] on div "GP Consultation" at bounding box center [186, 104] width 76 height 10
type input "3000"
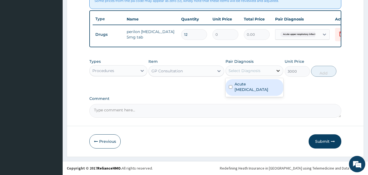
click at [278, 73] on div at bounding box center [278, 71] width 10 height 10
click at [262, 90] on label "Acute [MEDICAL_DATA]" at bounding box center [257, 86] width 46 height 11
checkbox input "true"
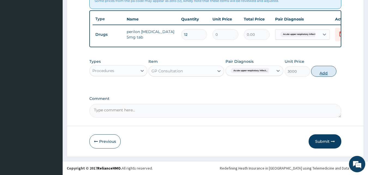
click at [317, 68] on button "Add" at bounding box center [323, 71] width 25 height 11
type input "0"
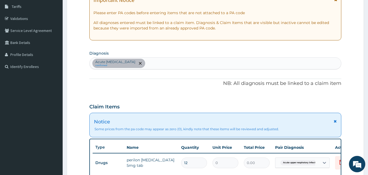
scroll to position [85, 0]
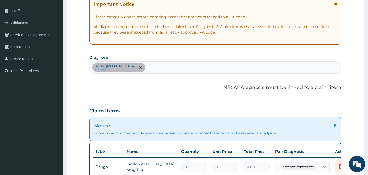
click at [177, 64] on div "Acute [MEDICAL_DATA] confirmed" at bounding box center [216, 67] width 252 height 11
type input "MALAR"
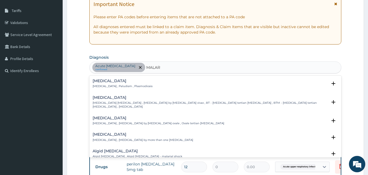
click at [153, 83] on div "[MEDICAL_DATA] [MEDICAL_DATA] , Paludism , Plasmodiosis" at bounding box center [216, 84] width 246 height 10
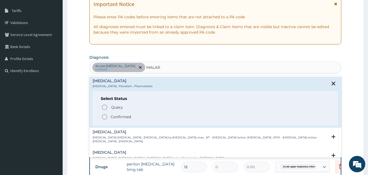
click at [119, 117] on p "Confirmed" at bounding box center [121, 116] width 20 height 5
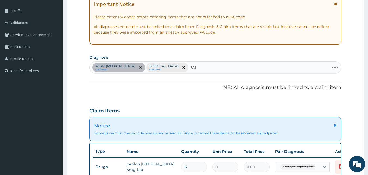
type input "PAIN"
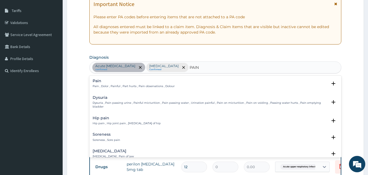
click at [139, 81] on h4 "Pain" at bounding box center [134, 81] width 82 height 4
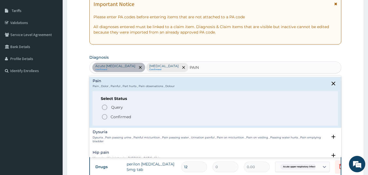
click at [103, 118] on icon "status option filled" at bounding box center [104, 116] width 7 height 7
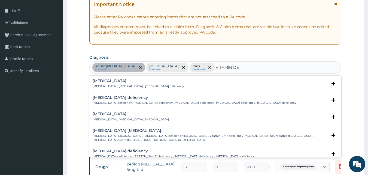
type input "VITAMIN DEF"
click at [106, 117] on div "[MEDICAL_DATA] [MEDICAL_DATA] , [MEDICAL_DATA] , [MEDICAL_DATA]" at bounding box center [131, 117] width 76 height 10
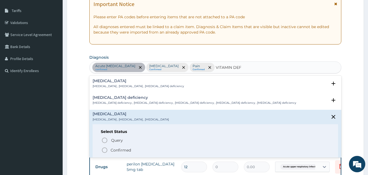
click at [103, 149] on icon "status option filled" at bounding box center [104, 149] width 7 height 7
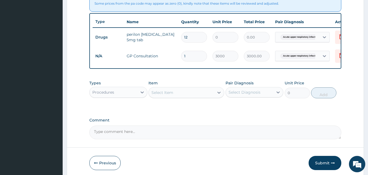
scroll to position [240, 0]
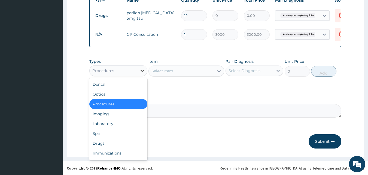
click at [143, 69] on icon at bounding box center [141, 70] width 5 height 5
click at [116, 142] on div "Drugs" at bounding box center [118, 143] width 58 height 10
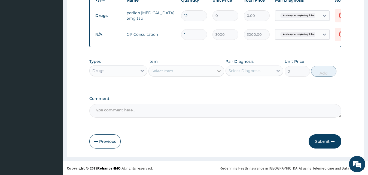
click at [220, 70] on icon at bounding box center [218, 70] width 5 height 5
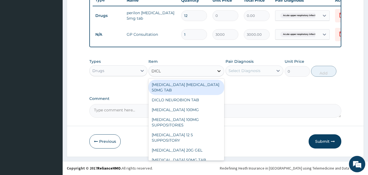
type input "DICLO"
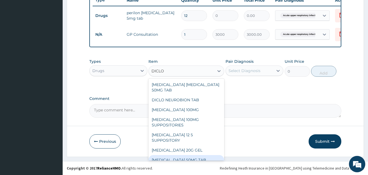
click at [186, 155] on div "DICLOFENAC 50MG TAB" at bounding box center [186, 160] width 76 height 10
type input "45"
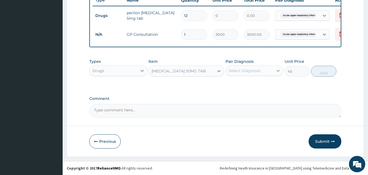
click at [277, 69] on icon at bounding box center [277, 70] width 5 height 5
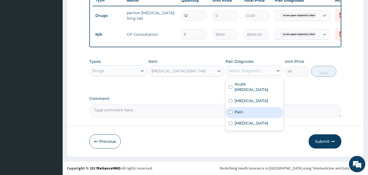
click at [244, 112] on div "Pain" at bounding box center [254, 112] width 58 height 11
checkbox input "true"
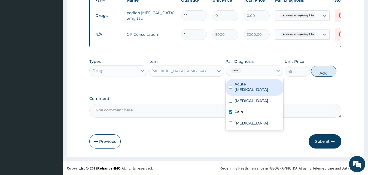
click at [319, 71] on button "Add" at bounding box center [323, 71] width 25 height 11
type input "0"
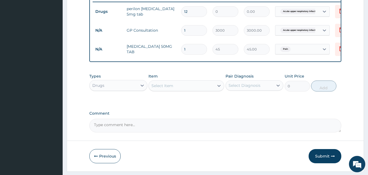
type input "10"
type input "450.00"
type input "10"
click at [219, 87] on icon at bounding box center [218, 86] width 3 height 2
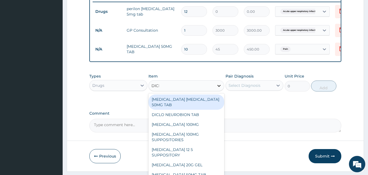
type input "DICLO"
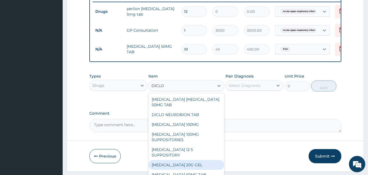
scroll to position [71, 0]
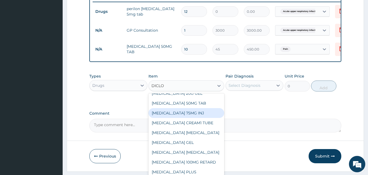
click at [177, 110] on div "[MEDICAL_DATA] 75MG INJ" at bounding box center [186, 113] width 76 height 10
type input "300"
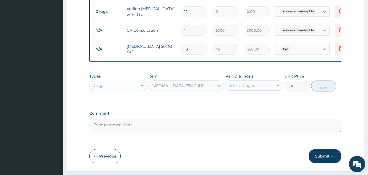
click at [277, 88] on icon at bounding box center [277, 85] width 5 height 5
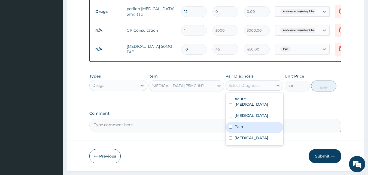
click at [240, 129] on label "Pain" at bounding box center [238, 126] width 9 height 5
checkbox input "true"
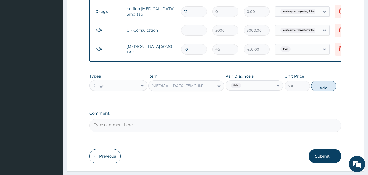
click at [320, 88] on button "Add" at bounding box center [323, 85] width 25 height 11
type input "0"
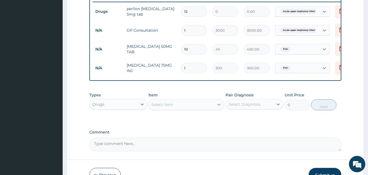
click at [218, 105] on icon at bounding box center [218, 104] width 5 height 5
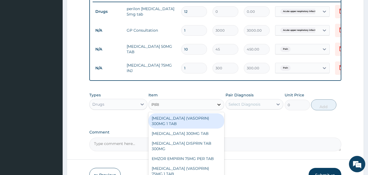
type input "PIRIT"
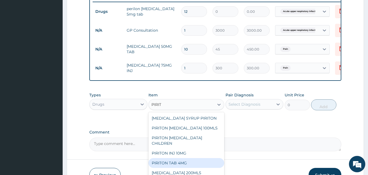
click at [187, 167] on div "PIRITON TAB 4MG" at bounding box center [186, 163] width 76 height 10
type input "54"
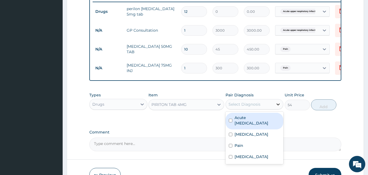
click at [278, 107] on icon at bounding box center [277, 103] width 5 height 5
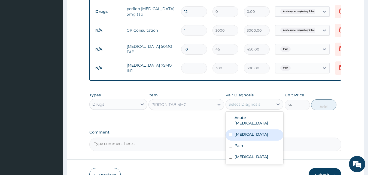
click at [259, 138] on div "[MEDICAL_DATA]" at bounding box center [254, 134] width 58 height 11
checkbox input "true"
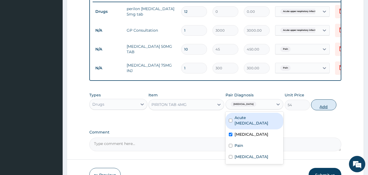
click at [323, 110] on button "Add" at bounding box center [323, 104] width 25 height 11
type input "0"
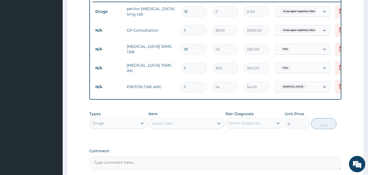
type input "10"
type input "540.00"
type input "10"
click at [218, 126] on icon at bounding box center [218, 122] width 5 height 5
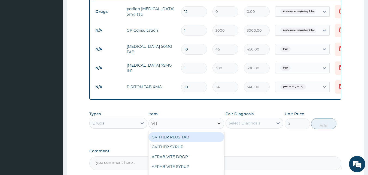
type input "VIT C"
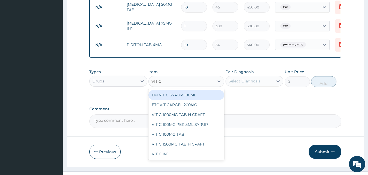
scroll to position [283, 0]
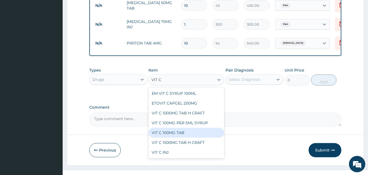
click at [171, 134] on div "VIT C 100MG TAB" at bounding box center [186, 132] width 76 height 10
type input "13.5"
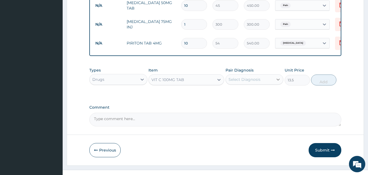
click at [275, 82] on div at bounding box center [278, 79] width 10 height 10
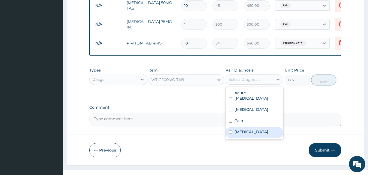
click at [247, 134] on label "Vitamin deficiency" at bounding box center [251, 131] width 34 height 5
checkbox input "true"
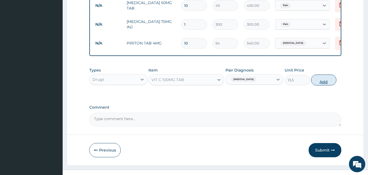
click at [324, 81] on button "Add" at bounding box center [323, 79] width 25 height 11
type input "0"
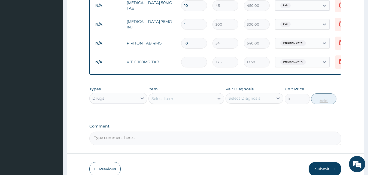
type input "15"
type input "202.50"
type input "15"
click at [219, 101] on icon at bounding box center [218, 98] width 5 height 5
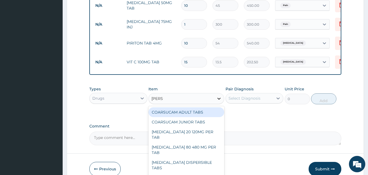
type input "COART"
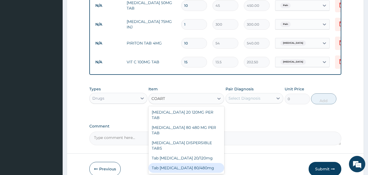
click at [197, 163] on div "Tab Coartem 80/480mg" at bounding box center [186, 168] width 76 height 10
type input "700"
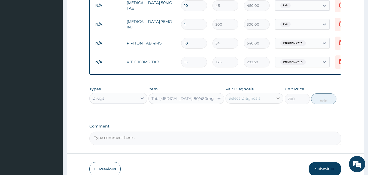
click at [277, 101] on icon at bounding box center [277, 97] width 5 height 5
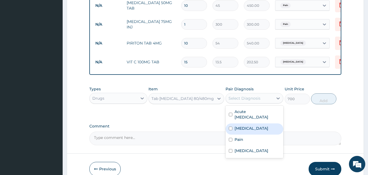
click at [250, 130] on div "Malaria" at bounding box center [254, 128] width 58 height 11
checkbox input "true"
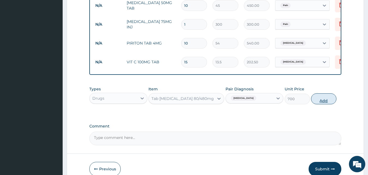
click at [320, 103] on button "Add" at bounding box center [323, 98] width 25 height 11
type input "0"
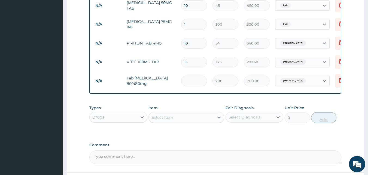
type input "0.00"
type input "6"
type input "4200.00"
type input "6"
click at [219, 120] on icon at bounding box center [218, 116] width 5 height 5
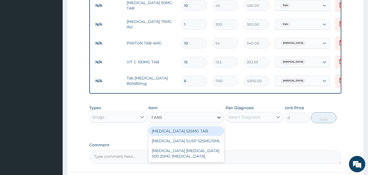
type input "FANSI"
click at [190, 133] on div "FANSIDAR 525MG TAB" at bounding box center [186, 131] width 76 height 10
type input "135"
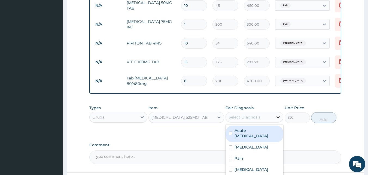
click at [275, 120] on div at bounding box center [278, 117] width 10 height 10
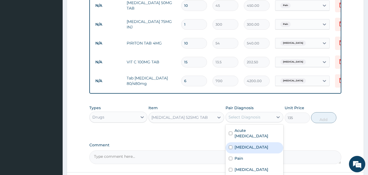
click at [251, 153] on div "Malaria" at bounding box center [254, 147] width 58 height 11
checkbox input "true"
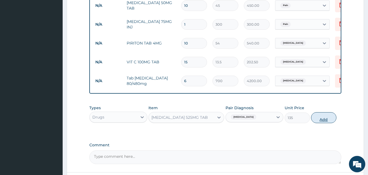
click at [317, 121] on button "Add" at bounding box center [323, 117] width 25 height 11
type input "0"
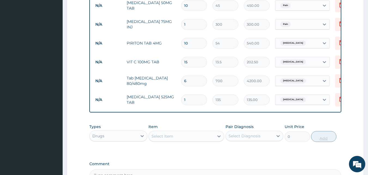
type input "0.00"
type input "3"
type input "405.00"
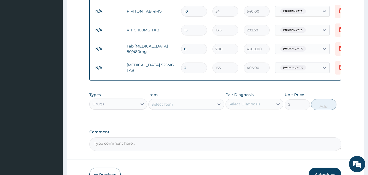
scroll to position [316, 0]
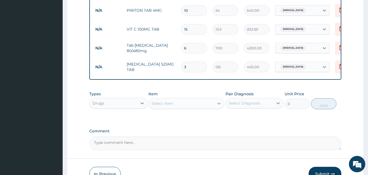
type input "3"
click at [219, 106] on icon at bounding box center [218, 102] width 5 height 5
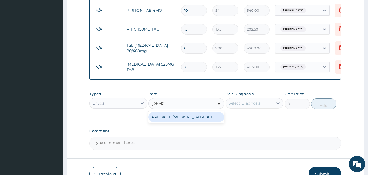
type input "PRED"
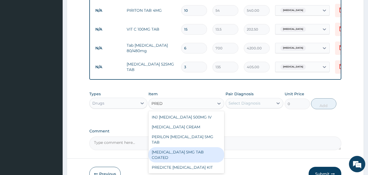
click at [209, 156] on div "PREDNISOLONE 5MG TAB COATED" at bounding box center [186, 154] width 76 height 15
type input "13"
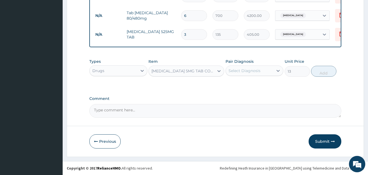
scroll to position [352, 0]
click at [219, 71] on icon at bounding box center [218, 70] width 5 height 5
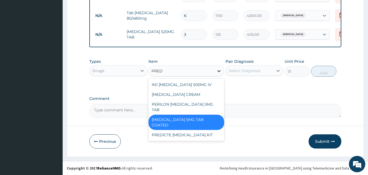
scroll to position [0, 0]
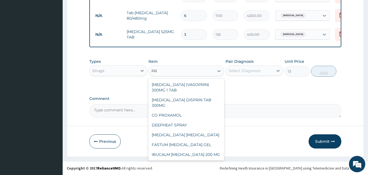
type input "P"
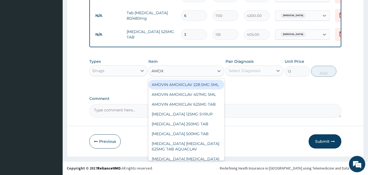
type input "AMOXI"
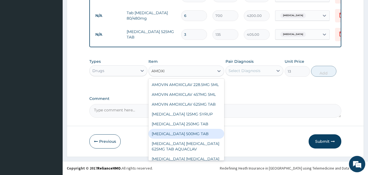
click at [191, 136] on div "AMOXICILLIN 500MG TAB" at bounding box center [186, 134] width 76 height 10
type input "40"
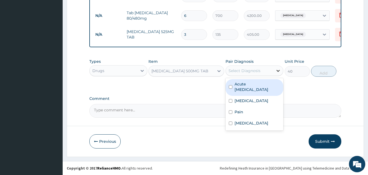
click at [279, 69] on icon at bounding box center [277, 70] width 5 height 5
click at [249, 88] on label "Acute upper respiratory infection" at bounding box center [257, 86] width 46 height 11
checkbox input "true"
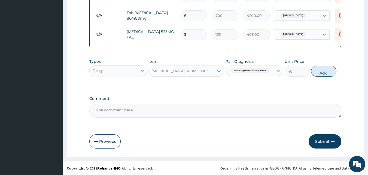
click at [323, 68] on button "Add" at bounding box center [323, 71] width 25 height 11
type input "0"
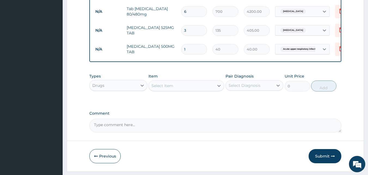
type input "10"
type input "400.00"
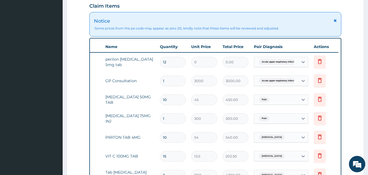
scroll to position [189, 0]
type input "10"
click at [319, 60] on icon at bounding box center [320, 61] width 4 height 5
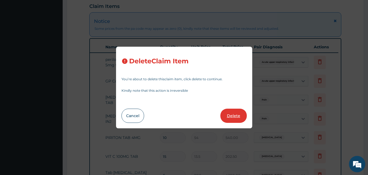
click at [233, 116] on button "Delete" at bounding box center [233, 115] width 26 height 14
type input "1"
type input "3000"
type input "3000.00"
type input "10"
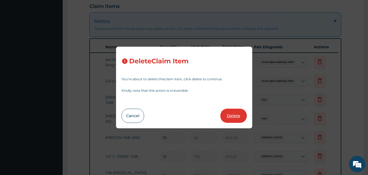
type input "45"
type input "450.00"
type input "1"
type input "300"
type input "300.00"
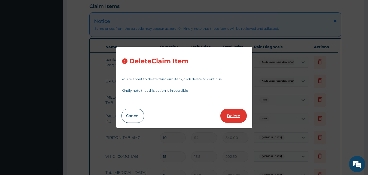
type input "10"
type input "54"
type input "540.00"
type input "15"
type input "13.5"
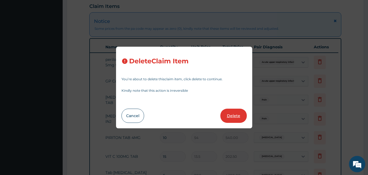
type input "202.50"
type input "6"
type input "700"
type input "4200.00"
type input "3"
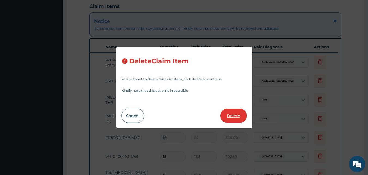
type input "135"
type input "405.00"
type input "10"
type input "40"
type input "400.00"
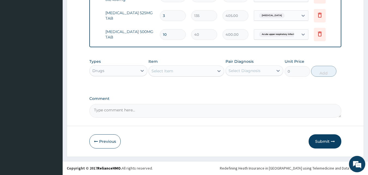
scroll to position [328, 0]
click at [322, 139] on button "Submit" at bounding box center [325, 141] width 33 height 14
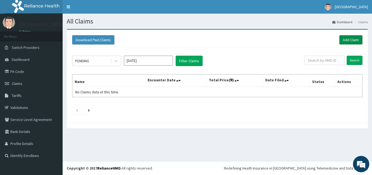
click at [351, 38] on link "Add Claim" at bounding box center [350, 39] width 23 height 9
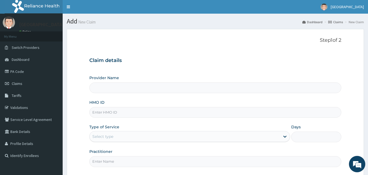
click at [199, 114] on input "HMO ID" at bounding box center [215, 112] width 252 height 11
type input "[GEOGRAPHIC_DATA]"
type input "DCH/10114/A"
click at [229, 133] on div "Select type" at bounding box center [185, 136] width 190 height 9
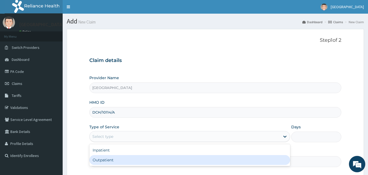
click at [190, 162] on div "Outpatient" at bounding box center [189, 160] width 201 height 10
type input "1"
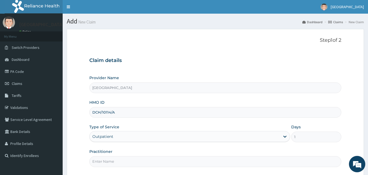
click at [183, 162] on input "Practitioner" at bounding box center [215, 161] width 252 height 11
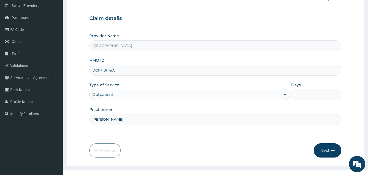
scroll to position [51, 0]
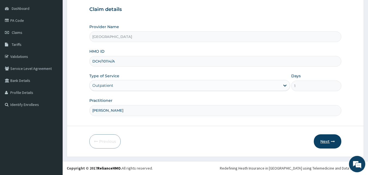
type input "[PERSON_NAME]"
click at [331, 137] on button "Next" at bounding box center [328, 141] width 28 height 14
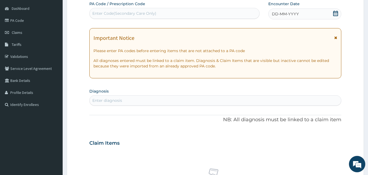
click at [293, 14] on span "DD-MM-YYYY" at bounding box center [285, 13] width 27 height 5
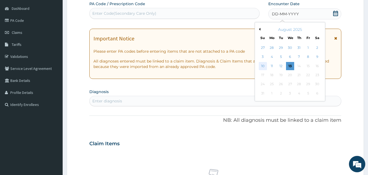
click at [263, 66] on div "10" at bounding box center [263, 66] width 8 height 8
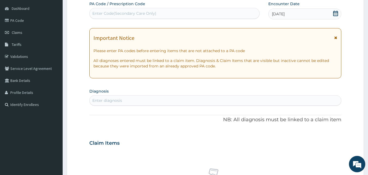
click at [194, 97] on div "Enter diagnosis" at bounding box center [216, 100] width 252 height 9
type input "MALAR"
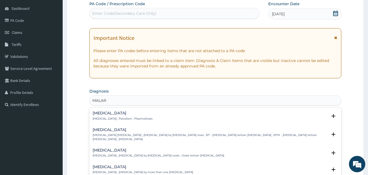
click at [158, 112] on div "Malaria Malaria , Paludism , Plasmodiosis" at bounding box center [216, 116] width 246 height 10
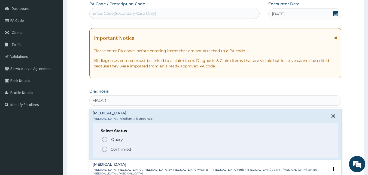
click at [105, 149] on icon "status option filled" at bounding box center [104, 149] width 7 height 7
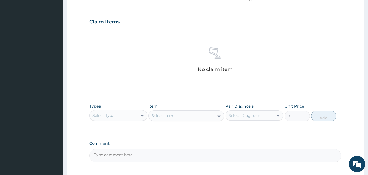
scroll to position [182, 0]
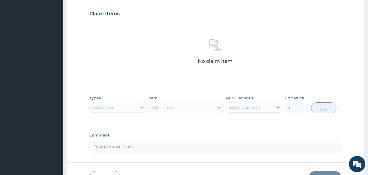
click at [142, 107] on icon at bounding box center [141, 106] width 5 height 5
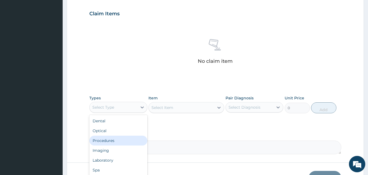
click at [109, 139] on div "Procedures" at bounding box center [118, 140] width 58 height 10
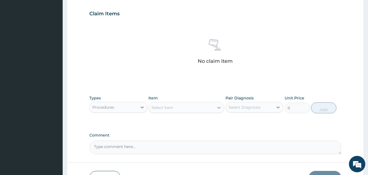
click at [218, 106] on icon at bounding box center [218, 107] width 5 height 5
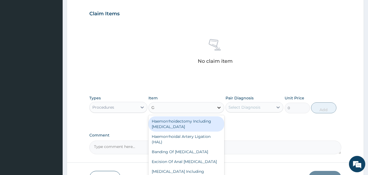
type input "GP"
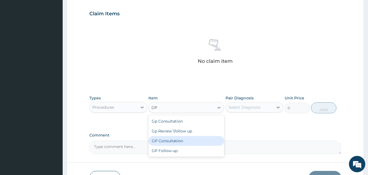
click at [179, 138] on div "GP Consultation" at bounding box center [186, 141] width 76 height 10
type input "3000"
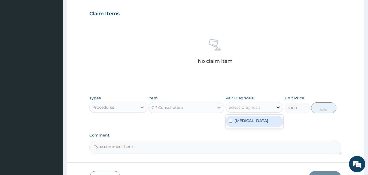
click at [280, 108] on icon at bounding box center [277, 106] width 5 height 5
click at [260, 121] on div "Malaria" at bounding box center [254, 120] width 58 height 11
checkbox input "true"
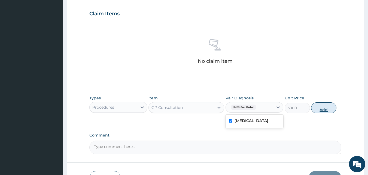
click at [325, 104] on button "Add" at bounding box center [323, 107] width 25 height 11
type input "0"
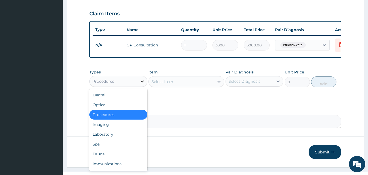
click at [140, 84] on icon at bounding box center [141, 80] width 5 height 5
click at [111, 158] on div "Drugs" at bounding box center [118, 154] width 58 height 10
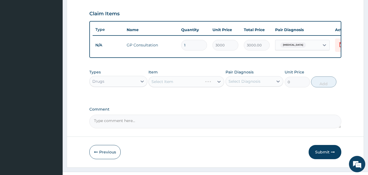
click at [219, 86] on div "Select Item" at bounding box center [186, 81] width 76 height 11
click at [216, 84] on icon at bounding box center [218, 81] width 5 height 5
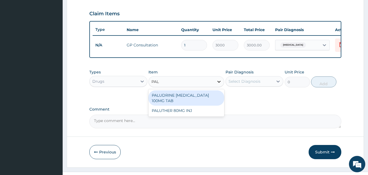
type input "PALU"
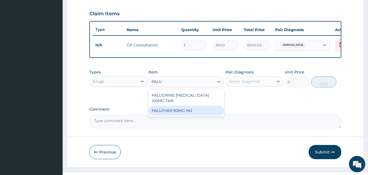
click at [186, 115] on div "PALUTHER 80MG INJ" at bounding box center [186, 110] width 76 height 10
type input "870.75"
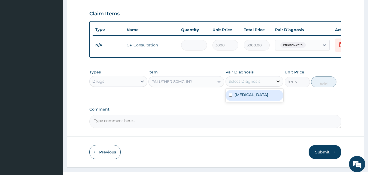
click at [277, 84] on icon at bounding box center [277, 80] width 5 height 5
click at [254, 101] on div "Malaria" at bounding box center [254, 95] width 58 height 11
checkbox input "true"
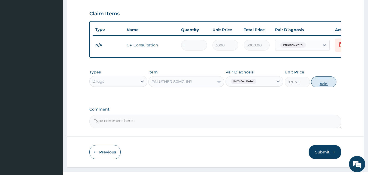
click at [317, 87] on button "Add" at bounding box center [323, 81] width 25 height 11
type input "0"
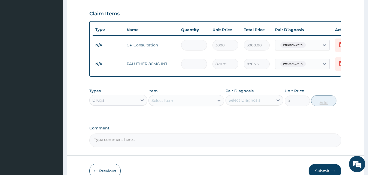
type input "0.00"
type input "6"
type input "5224.50"
type input "6"
click at [219, 101] on icon at bounding box center [218, 100] width 3 height 2
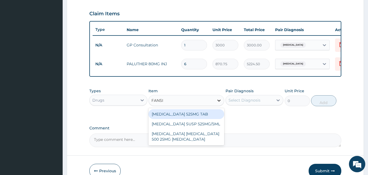
type input "FANSID"
click at [195, 117] on div "FANSIDAR 525MG TAB" at bounding box center [186, 114] width 76 height 10
type input "135"
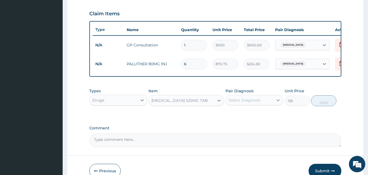
click at [280, 103] on icon at bounding box center [277, 99] width 5 height 5
click at [260, 119] on div "Malaria" at bounding box center [254, 113] width 58 height 11
checkbox input "true"
click at [330, 104] on button "Add" at bounding box center [323, 100] width 25 height 11
type input "0"
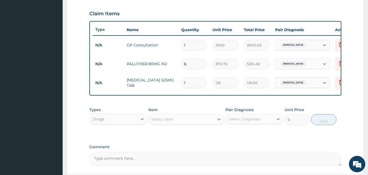
type input "0.00"
type input "3"
type input "405.00"
type input "3"
click at [218, 122] on icon at bounding box center [218, 118] width 5 height 5
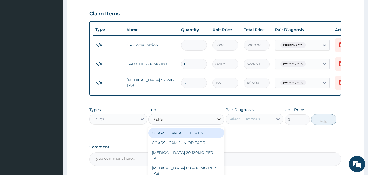
type input "COART"
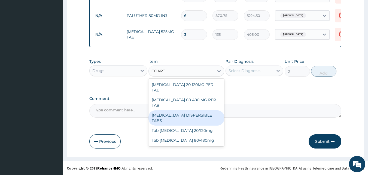
scroll to position [234, 0]
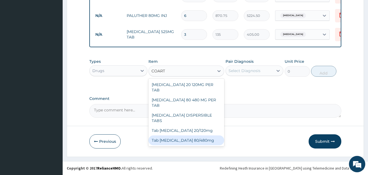
click at [190, 135] on div "Tab Coartem 80/480mg" at bounding box center [186, 140] width 76 height 10
type input "700"
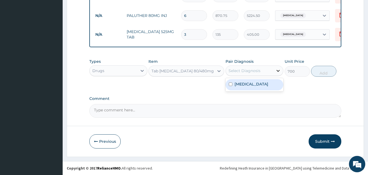
click at [276, 71] on icon at bounding box center [277, 70] width 5 height 5
click at [257, 86] on div "Malaria" at bounding box center [254, 84] width 58 height 11
checkbox input "true"
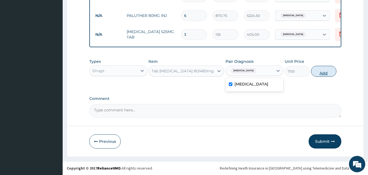
click at [317, 68] on button "Add" at bounding box center [323, 71] width 25 height 11
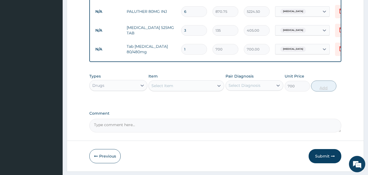
type input "0"
type input "0.00"
type input "6"
type input "4200.00"
type input "6"
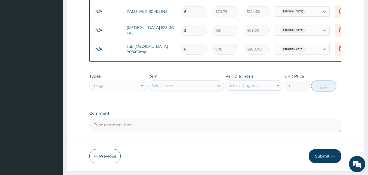
click at [219, 88] on icon at bounding box center [218, 85] width 5 height 5
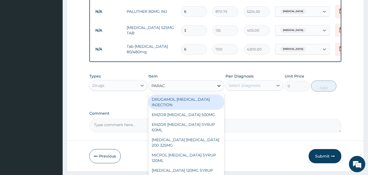
type input "PARACE"
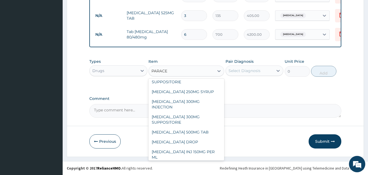
scroll to position [91, 0]
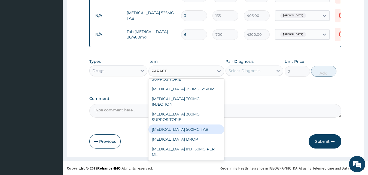
click at [193, 127] on div "PARACETAMOL 500MG TAB" at bounding box center [186, 129] width 76 height 10
type input "15"
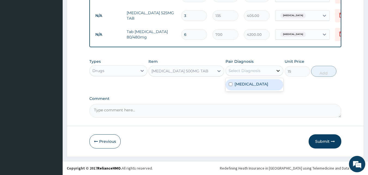
click at [275, 68] on icon at bounding box center [277, 70] width 5 height 5
click at [262, 87] on div "Malaria" at bounding box center [254, 84] width 58 height 11
checkbox input "true"
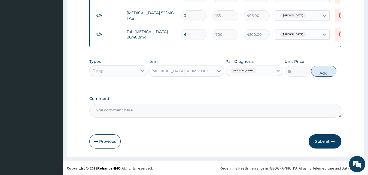
click at [322, 72] on button "Add" at bounding box center [323, 71] width 25 height 11
type input "0"
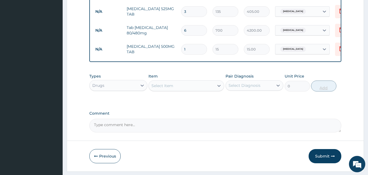
type input "18"
type input "270.00"
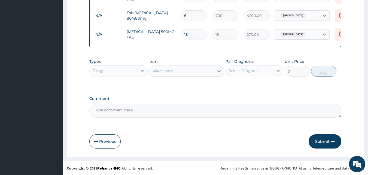
scroll to position [271, 0]
type input "18"
click at [331, 141] on icon "button" at bounding box center [333, 141] width 4 height 4
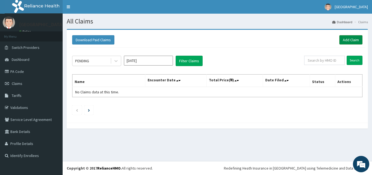
click at [353, 40] on link "Add Claim" at bounding box center [350, 39] width 23 height 9
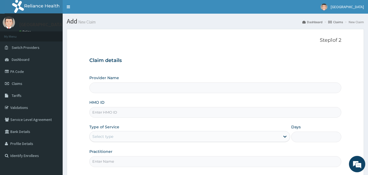
type input "[GEOGRAPHIC_DATA]"
click at [185, 112] on input "HMO ID" at bounding box center [215, 112] width 252 height 11
type input "DCH/10151/A"
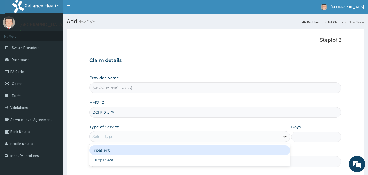
click at [284, 136] on icon at bounding box center [284, 137] width 3 height 2
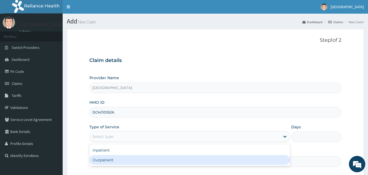
click at [251, 164] on div "Outpatient" at bounding box center [189, 160] width 201 height 10
type input "1"
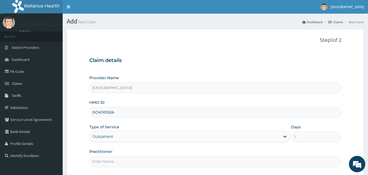
click at [232, 158] on input "Practitioner" at bounding box center [215, 161] width 252 height 11
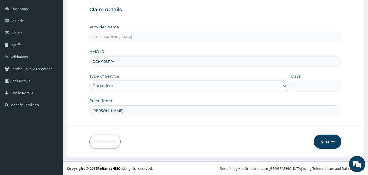
scroll to position [51, 0]
type input "DR KEN IZU"
click at [328, 143] on button "Next" at bounding box center [328, 141] width 28 height 14
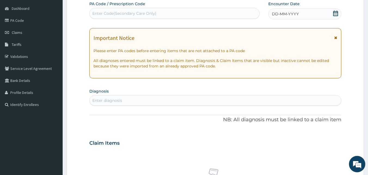
click at [296, 13] on span "DD-MM-YYYY" at bounding box center [285, 13] width 27 height 5
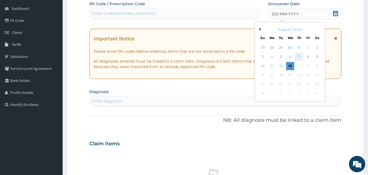
click at [297, 57] on div "7" at bounding box center [299, 57] width 8 height 8
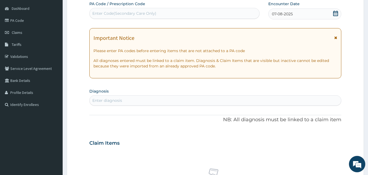
click at [197, 100] on div "Enter diagnosis" at bounding box center [216, 100] width 252 height 9
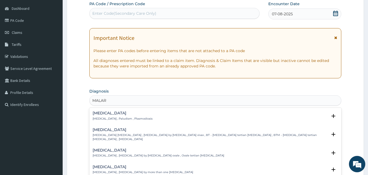
type input "MALARI"
click at [125, 115] on div "Malaria Malaria , Paludism , Plasmodiosis" at bounding box center [123, 116] width 60 height 10
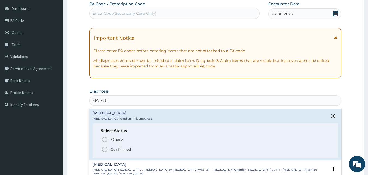
click at [106, 149] on icon "status option filled" at bounding box center [104, 149] width 7 height 7
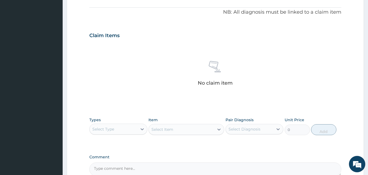
scroll to position [163, 0]
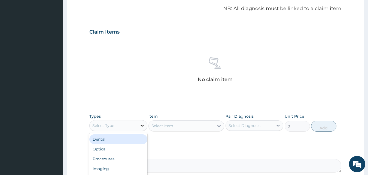
click at [142, 124] on icon at bounding box center [141, 125] width 5 height 5
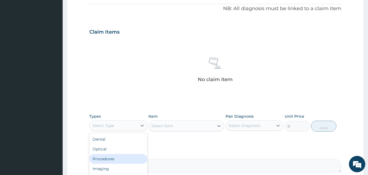
click at [104, 157] on div "Procedures" at bounding box center [118, 159] width 58 height 10
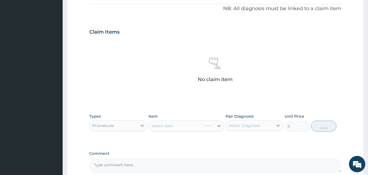
click at [218, 126] on div "Select Item" at bounding box center [186, 125] width 76 height 11
click at [218, 125] on icon at bounding box center [218, 125] width 5 height 5
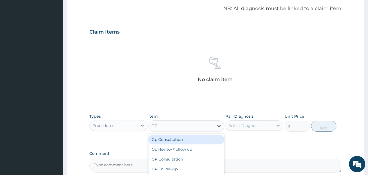
type input "GP"
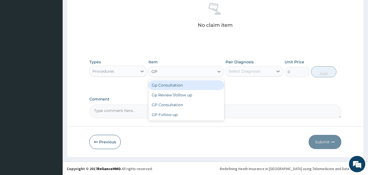
scroll to position [218, 0]
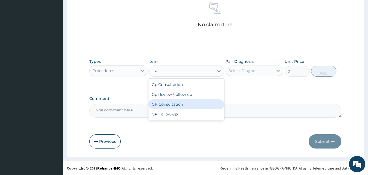
click at [181, 105] on div "GP Consultation" at bounding box center [186, 104] width 76 height 10
type input "3000"
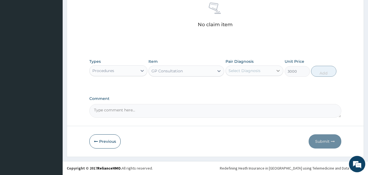
click at [277, 74] on div at bounding box center [278, 71] width 10 height 10
click at [260, 86] on div "Malaria" at bounding box center [254, 84] width 58 height 11
checkbox input "true"
click at [320, 69] on button "Add" at bounding box center [323, 71] width 25 height 11
type input "0"
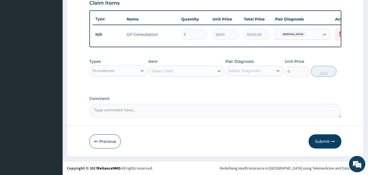
scroll to position [196, 0]
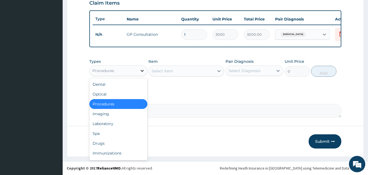
click at [140, 70] on icon at bounding box center [141, 70] width 5 height 5
click at [107, 142] on div "Drugs" at bounding box center [118, 143] width 58 height 10
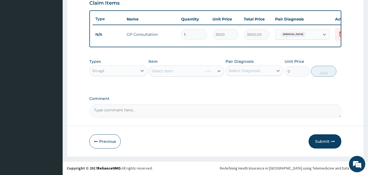
click at [219, 69] on div "Select Item" at bounding box center [186, 70] width 76 height 11
click at [218, 71] on icon at bounding box center [218, 71] width 3 height 2
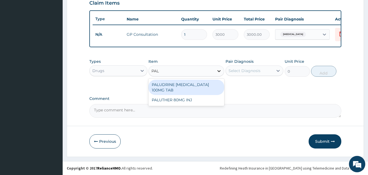
type input "PALU"
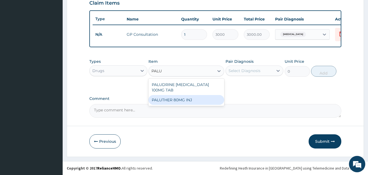
click at [190, 100] on div "PALUTHER 80MG INJ" at bounding box center [186, 100] width 76 height 10
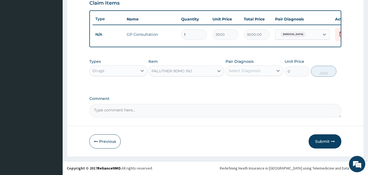
type input "870.75"
click at [277, 70] on icon at bounding box center [278, 71] width 3 height 2
click at [252, 87] on div "Malaria" at bounding box center [254, 84] width 58 height 11
checkbox input "true"
click at [317, 70] on button "Add" at bounding box center [323, 71] width 25 height 11
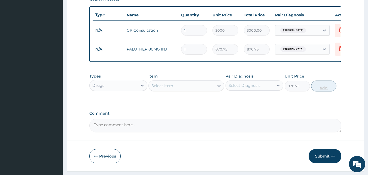
type input "0"
type input "0.00"
type input "6"
type input "5224.50"
type input "6"
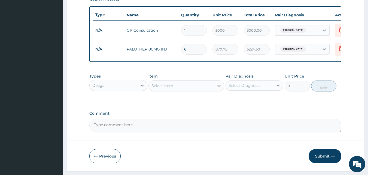
click at [220, 87] on icon at bounding box center [218, 86] width 3 height 2
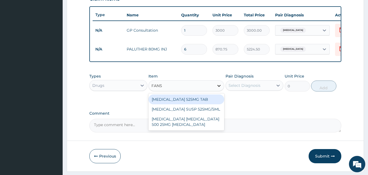
type input "FANSI"
click at [186, 102] on div "FANSIDAR 525MG TAB" at bounding box center [186, 99] width 76 height 10
type input "135"
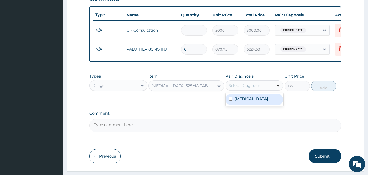
click at [278, 88] on icon at bounding box center [277, 85] width 5 height 5
click at [261, 99] on div "Malaria" at bounding box center [254, 99] width 58 height 11
checkbox input "true"
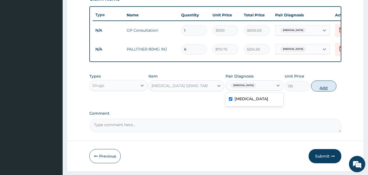
click at [316, 87] on button "Add" at bounding box center [323, 85] width 25 height 11
type input "0"
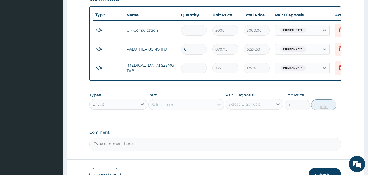
type input "0.00"
type input "3"
type input "405.00"
type input "3"
click at [219, 107] on icon at bounding box center [218, 104] width 5 height 5
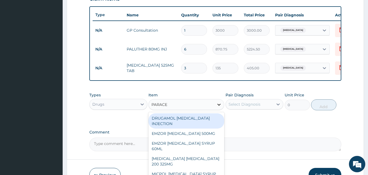
type input "PARACET"
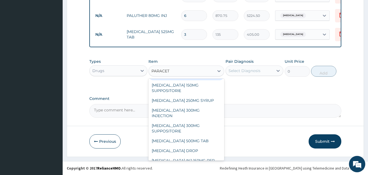
scroll to position [87, 0]
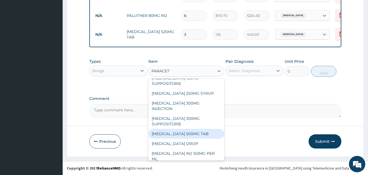
click at [197, 132] on div "PARACETAMOL 500MG TAB" at bounding box center [186, 134] width 76 height 10
type input "15"
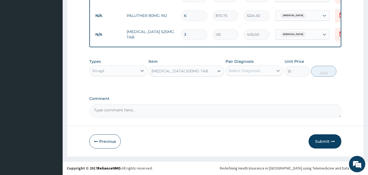
click at [277, 69] on icon at bounding box center [277, 70] width 5 height 5
click at [262, 81] on div "Malaria" at bounding box center [254, 84] width 58 height 11
checkbox input "true"
click at [320, 68] on button "Add" at bounding box center [323, 71] width 25 height 11
type input "0"
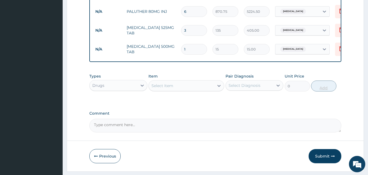
type input "18"
type input "270.00"
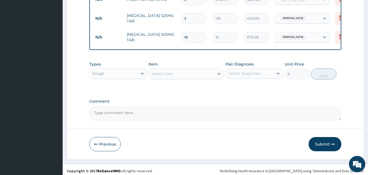
scroll to position [253, 0]
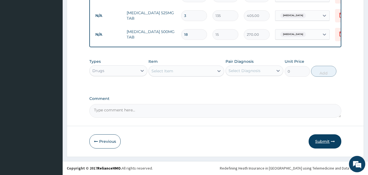
type input "18"
click at [324, 141] on button "Submit" at bounding box center [325, 141] width 33 height 14
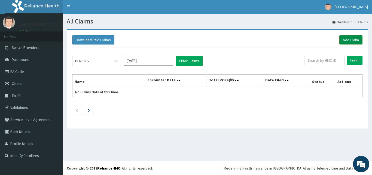
click at [353, 39] on link "Add Claim" at bounding box center [350, 39] width 23 height 9
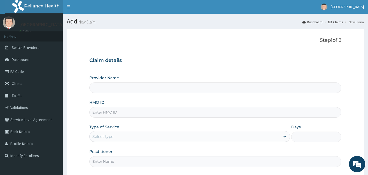
click at [193, 112] on input "HMO ID" at bounding box center [215, 112] width 252 height 11
type input "[GEOGRAPHIC_DATA]"
type input "DCH/10050/A"
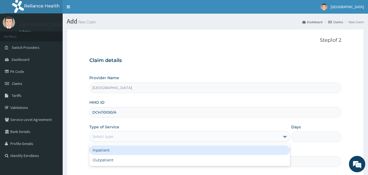
click at [234, 133] on div "Select type" at bounding box center [185, 136] width 190 height 9
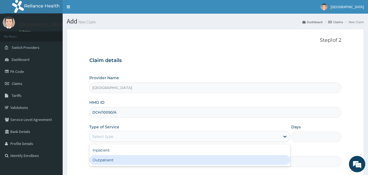
click at [179, 161] on div "Outpatient" at bounding box center [189, 160] width 201 height 10
type input "1"
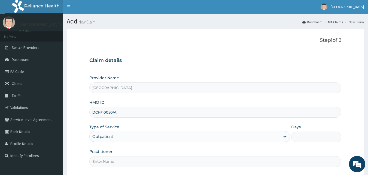
click at [155, 161] on input "Practitioner" at bounding box center [215, 161] width 252 height 11
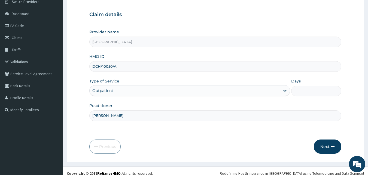
scroll to position [51, 0]
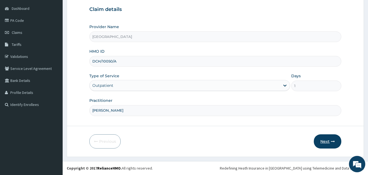
type input "DR KEN IZU"
click at [329, 137] on button "Next" at bounding box center [328, 141] width 28 height 14
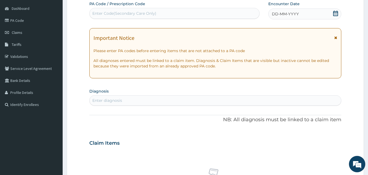
click at [325, 11] on div "DD-MM-YYYY" at bounding box center [304, 13] width 73 height 11
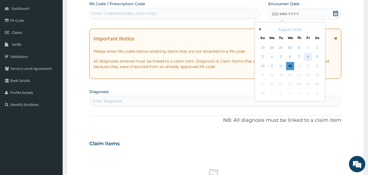
click at [308, 54] on div "8" at bounding box center [308, 57] width 8 height 8
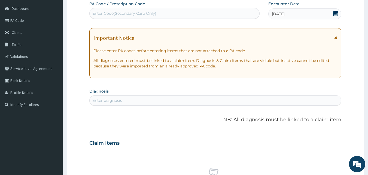
click at [160, 98] on div "Enter diagnosis" at bounding box center [216, 100] width 252 height 9
type input "MALARIA"
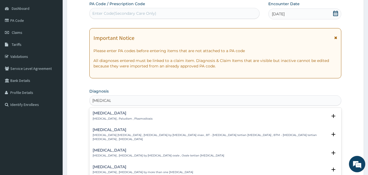
click at [126, 116] on div "Malaria Malaria , Paludism , Plasmodiosis" at bounding box center [123, 116] width 60 height 10
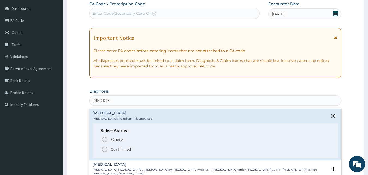
click at [105, 149] on icon "status option filled" at bounding box center [104, 149] width 7 height 7
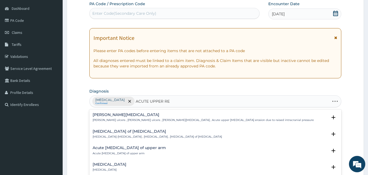
type input "ACUTE UPPER RES"
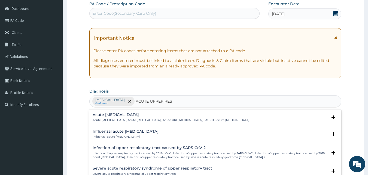
click at [115, 114] on h4 "Acute upper respiratory infection" at bounding box center [171, 114] width 157 height 4
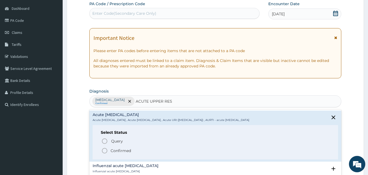
click at [106, 151] on icon "status option filled" at bounding box center [104, 150] width 7 height 7
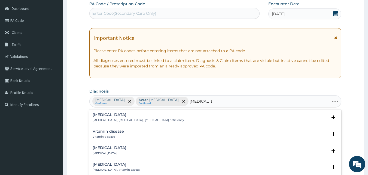
type input "VITAMIN DE"
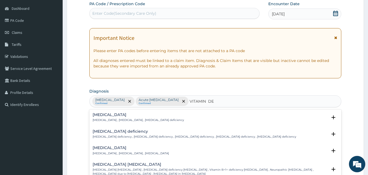
click at [108, 150] on div "Vitamin deficiency Vitamin deficiency , Hypovitaminosis , Avitaminosis" at bounding box center [131, 150] width 76 height 10
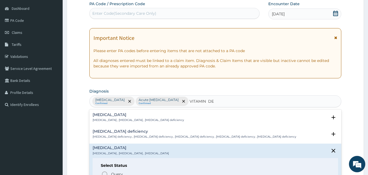
scroll to position [54, 0]
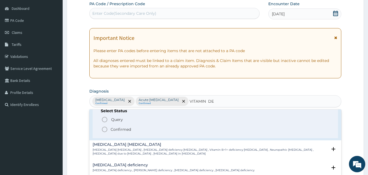
click at [102, 127] on circle "status option filled" at bounding box center [104, 129] width 5 height 5
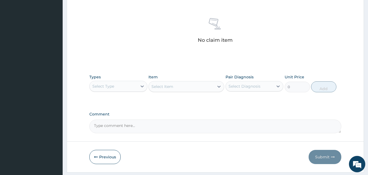
scroll to position [218, 0]
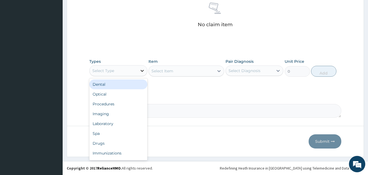
click at [141, 69] on icon at bounding box center [141, 70] width 5 height 5
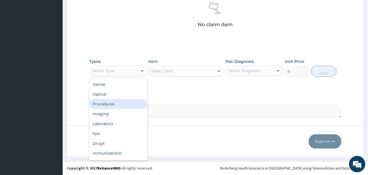
click at [114, 106] on div "Procedures" at bounding box center [118, 104] width 58 height 10
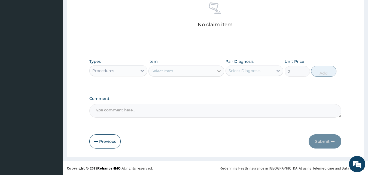
click at [218, 70] on icon at bounding box center [218, 70] width 5 height 5
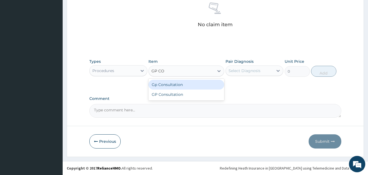
type input "GP CON"
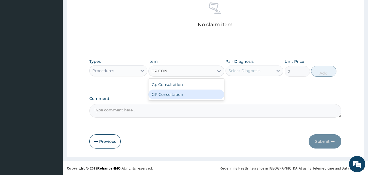
click at [175, 96] on div "GP Consultation" at bounding box center [186, 94] width 76 height 10
type input "3000"
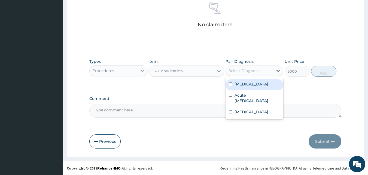
click at [279, 71] on icon at bounding box center [277, 70] width 5 height 5
click at [244, 84] on label "Malaria" at bounding box center [251, 83] width 34 height 5
checkbox input "true"
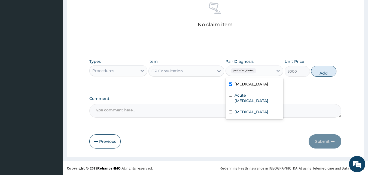
click at [326, 71] on button "Add" at bounding box center [323, 71] width 25 height 11
type input "0"
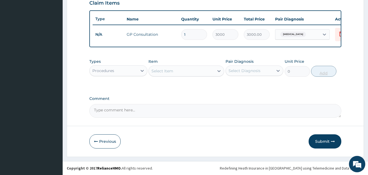
scroll to position [196, 0]
click at [142, 69] on icon at bounding box center [141, 70] width 5 height 5
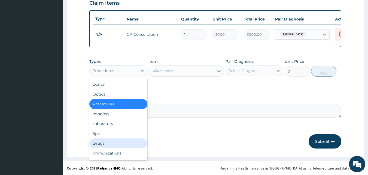
click at [117, 140] on div "Drugs" at bounding box center [118, 143] width 58 height 10
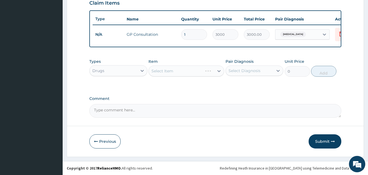
click at [218, 70] on div "Select Item" at bounding box center [186, 70] width 76 height 11
click at [218, 70] on icon at bounding box center [218, 70] width 5 height 5
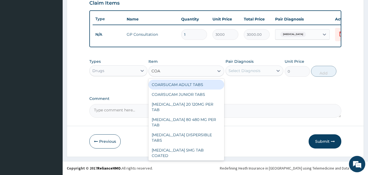
type input "COAR"
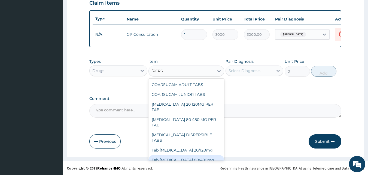
click at [192, 155] on div "Tab Coartem 80/480mg" at bounding box center [186, 160] width 76 height 10
type input "700"
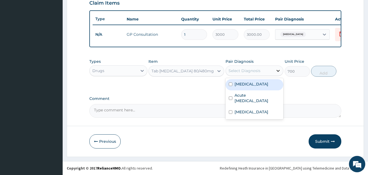
click at [275, 69] on icon at bounding box center [277, 70] width 5 height 5
click at [251, 85] on div "Malaria" at bounding box center [254, 84] width 58 height 11
checkbox input "true"
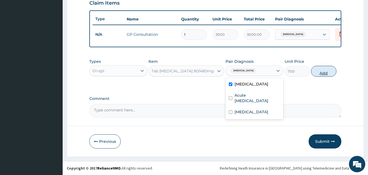
click at [327, 68] on button "Add" at bounding box center [323, 71] width 25 height 11
type input "0"
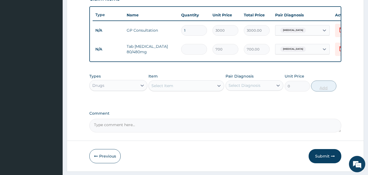
type input "0.00"
type input "6"
type input "4200.00"
type input "6"
click at [218, 87] on icon at bounding box center [218, 86] width 3 height 2
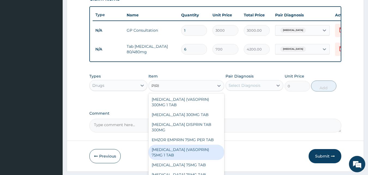
type input "PIRIT"
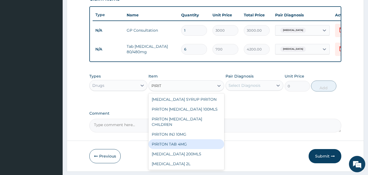
click at [166, 146] on div "PIRITON TAB 4MG" at bounding box center [186, 144] width 76 height 10
type input "54"
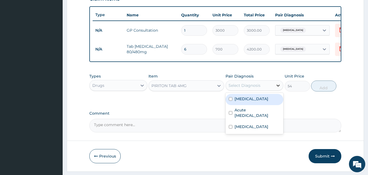
click at [276, 88] on icon at bounding box center [277, 85] width 5 height 5
click at [256, 103] on div "Malaria" at bounding box center [254, 99] width 58 height 11
checkbox input "true"
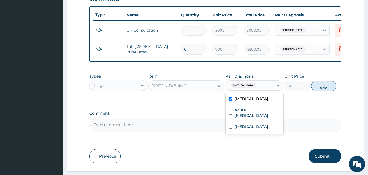
click at [315, 88] on button "Add" at bounding box center [323, 85] width 25 height 11
type input "0"
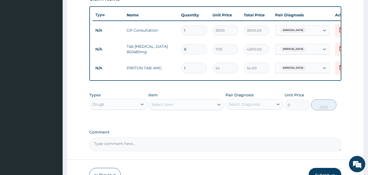
type input "10"
type input "540.00"
type input "10"
click at [216, 107] on icon at bounding box center [218, 104] width 5 height 5
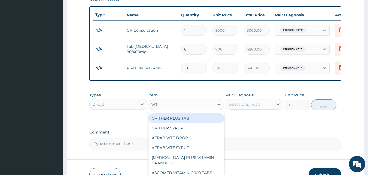
type input "VIT C"
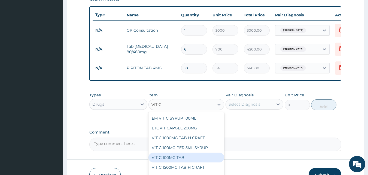
click at [182, 160] on div "VIT C 100MG TAB" at bounding box center [186, 157] width 76 height 10
type input "13.5"
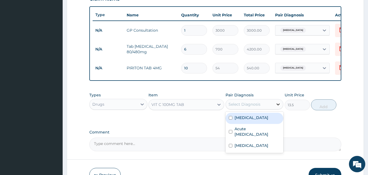
click at [277, 106] on icon at bounding box center [277, 103] width 5 height 5
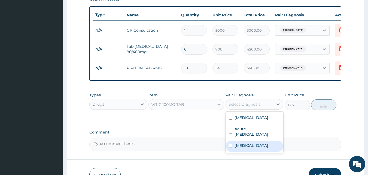
click at [252, 151] on div "Vitamin deficiency" at bounding box center [254, 145] width 58 height 11
checkbox input "true"
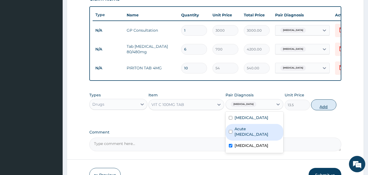
click at [324, 108] on button "Add" at bounding box center [323, 104] width 25 height 11
type input "0"
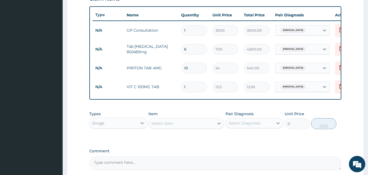
type input "15"
type input "202.50"
type input "15"
click at [219, 124] on icon at bounding box center [218, 123] width 3 height 2
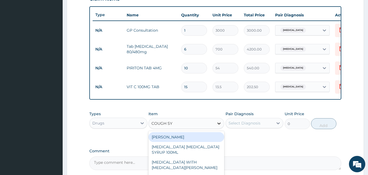
type input "COUGH SYR"
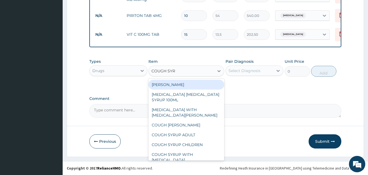
scroll to position [251, 0]
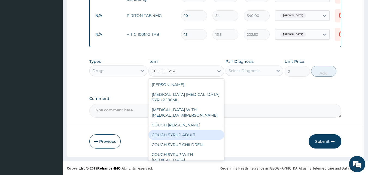
click at [199, 136] on div "COUGH SYRUP ADULT" at bounding box center [186, 135] width 76 height 10
type input "400"
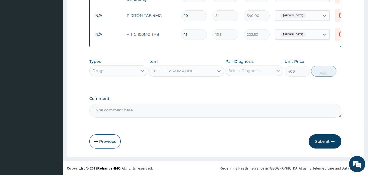
click at [278, 71] on icon at bounding box center [277, 70] width 5 height 5
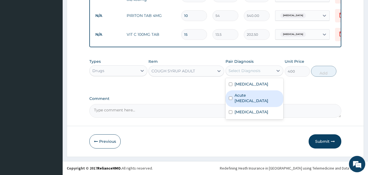
click at [255, 101] on label "Acute upper respiratory infection" at bounding box center [257, 97] width 46 height 11
checkbox input "true"
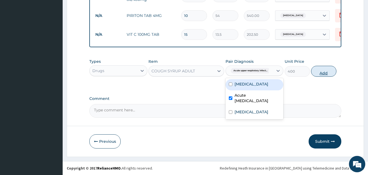
click at [324, 73] on button "Add" at bounding box center [323, 71] width 25 height 11
type input "0"
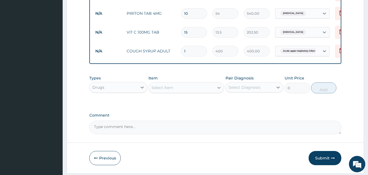
click at [218, 89] on icon at bounding box center [218, 87] width 5 height 5
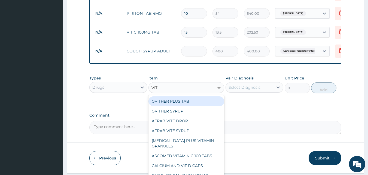
type input "VIT B"
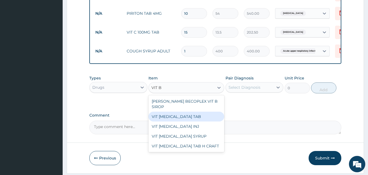
click at [185, 121] on div "VIT B COMPLEX TAB" at bounding box center [186, 116] width 76 height 10
type input "27"
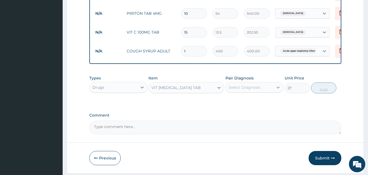
click at [276, 89] on icon at bounding box center [277, 86] width 5 height 5
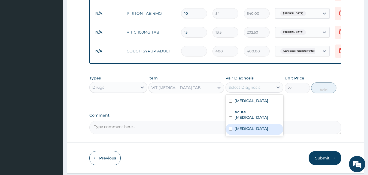
click at [258, 130] on label "Vitamin deficiency" at bounding box center [251, 128] width 34 height 5
checkbox input "true"
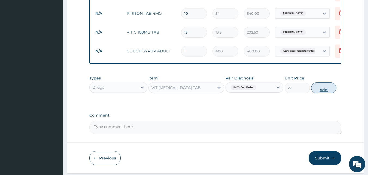
click at [318, 93] on button "Add" at bounding box center [323, 87] width 25 height 11
type input "0"
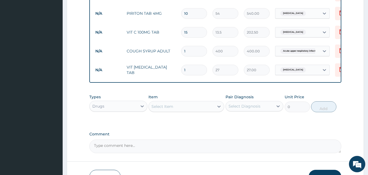
type input "0.00"
type input "2"
type input "54.00"
type input "20"
type input "540.00"
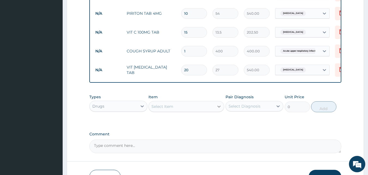
type input "20"
click at [218, 109] on icon at bounding box center [218, 105] width 5 height 5
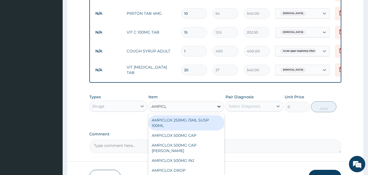
type input "AMPICLO"
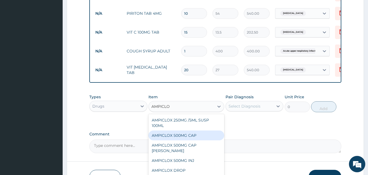
click at [192, 136] on div "AMPICLOX 500MG CAP" at bounding box center [186, 135] width 76 height 10
type input "55"
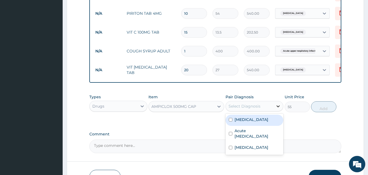
click at [279, 109] on icon at bounding box center [277, 105] width 5 height 5
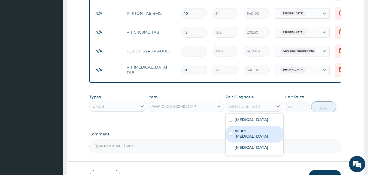
click at [250, 138] on label "Acute upper respiratory infection" at bounding box center [257, 133] width 46 height 11
checkbox input "true"
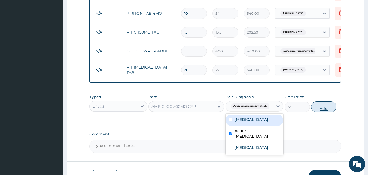
click at [323, 111] on button "Add" at bounding box center [323, 106] width 25 height 11
type input "0"
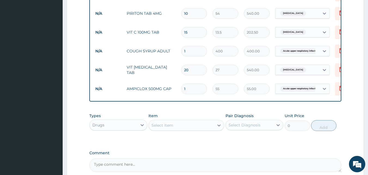
type input "15"
type input "825.00"
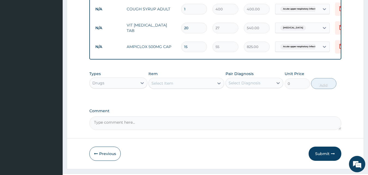
scroll to position [305, 0]
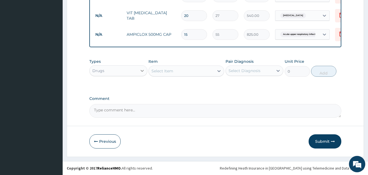
type input "15"
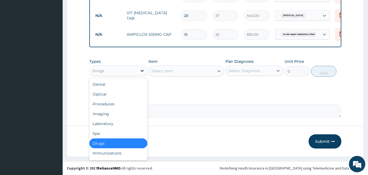
click at [141, 73] on icon at bounding box center [141, 70] width 5 height 5
click at [111, 127] on div "Laboratory" at bounding box center [118, 123] width 58 height 10
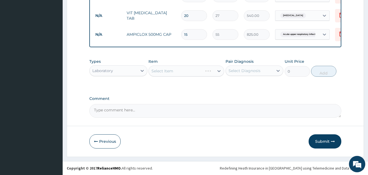
click at [218, 74] on div "Select Item" at bounding box center [186, 70] width 76 height 11
click at [218, 74] on icon at bounding box center [218, 70] width 5 height 5
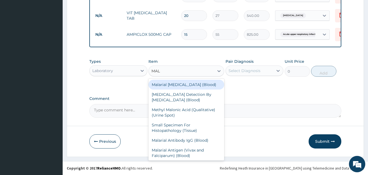
type input "MALA"
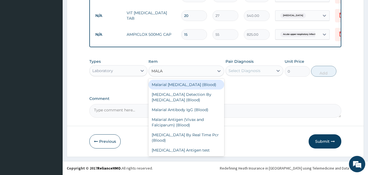
click at [202, 87] on div "Malarial Parasite (Blood)" at bounding box center [186, 85] width 76 height 10
type input "1100"
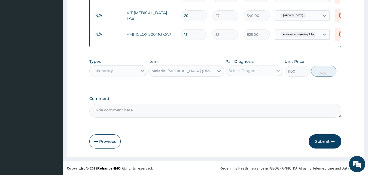
click at [279, 73] on icon at bounding box center [277, 70] width 5 height 5
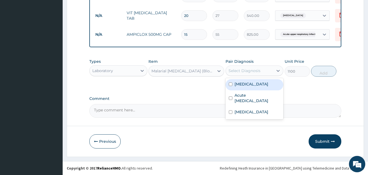
click at [252, 87] on div "Malaria" at bounding box center [254, 84] width 58 height 11
checkbox input "true"
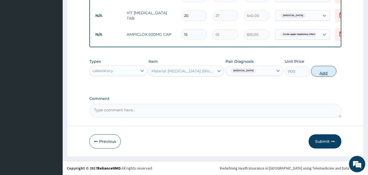
click at [317, 76] on button "Add" at bounding box center [323, 71] width 25 height 11
type input "0"
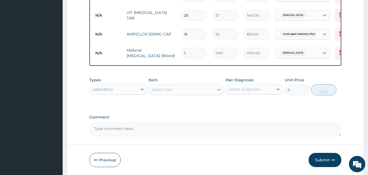
click at [218, 92] on icon at bounding box center [218, 89] width 5 height 5
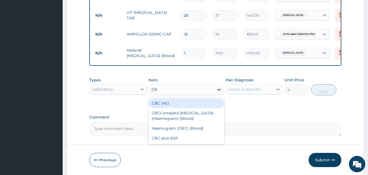
type input "CBC"
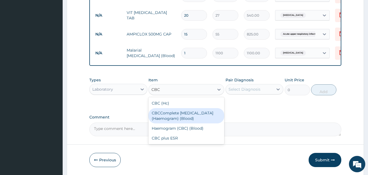
click at [201, 120] on div "CBCComplete Blood Count (Haemogram) (Blood)" at bounding box center [186, 115] width 76 height 15
type input "2000"
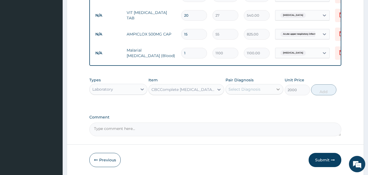
click at [278, 92] on icon at bounding box center [277, 88] width 5 height 5
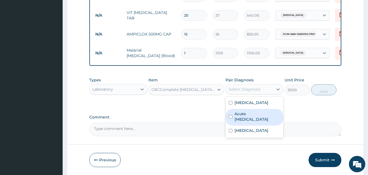
click at [261, 117] on label "Acute upper respiratory infection" at bounding box center [257, 116] width 46 height 11
checkbox input "true"
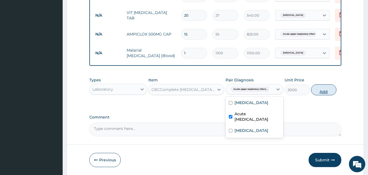
click at [319, 90] on button "Add" at bounding box center [323, 89] width 25 height 11
type input "0"
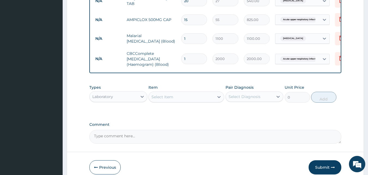
scroll to position [327, 0]
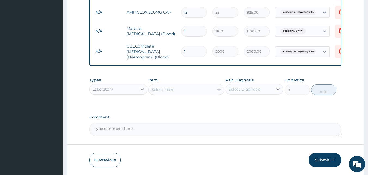
click at [142, 90] on icon at bounding box center [141, 88] width 5 height 5
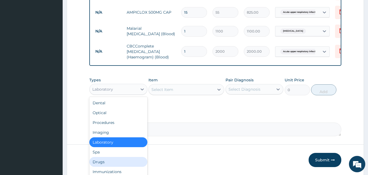
click at [132, 166] on div "Drugs" at bounding box center [118, 162] width 58 height 10
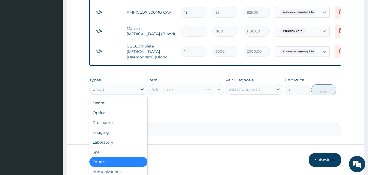
click at [141, 90] on icon at bounding box center [141, 88] width 5 height 5
click at [117, 127] on div "Procedures" at bounding box center [118, 122] width 58 height 10
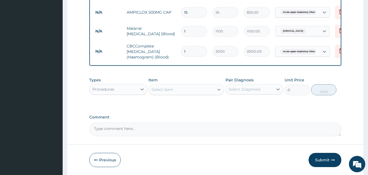
click at [218, 92] on icon at bounding box center [218, 89] width 5 height 5
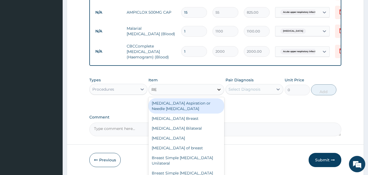
type input "REG"
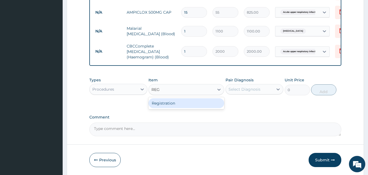
click at [198, 109] on div "Registration" at bounding box center [186, 103] width 76 height 12
click at [197, 108] on div "Registration" at bounding box center [186, 103] width 76 height 10
type input "1000"
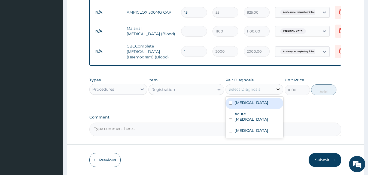
click at [281, 92] on icon at bounding box center [277, 88] width 5 height 5
click at [246, 105] on label "Malaria" at bounding box center [251, 102] width 34 height 5
checkbox input "true"
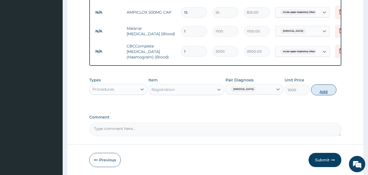
click at [320, 91] on button "Add" at bounding box center [323, 89] width 25 height 11
type input "0"
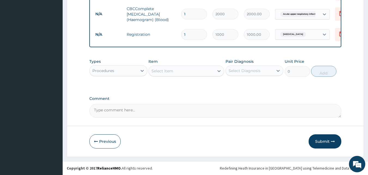
scroll to position [368, 0]
click at [324, 139] on button "Submit" at bounding box center [325, 141] width 33 height 14
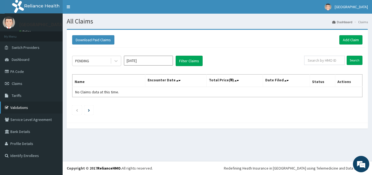
click at [23, 106] on link "Validations" at bounding box center [31, 107] width 63 height 12
